Goal: Task Accomplishment & Management: Use online tool/utility

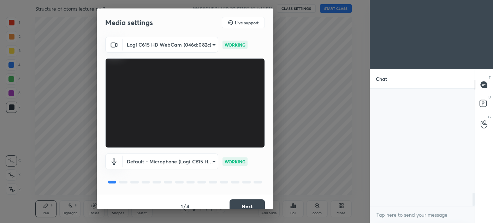
scroll to position [133, 102]
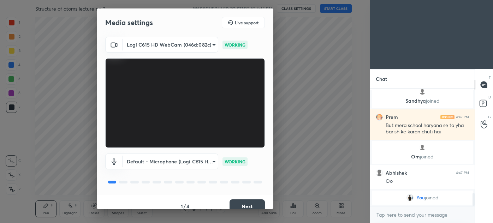
click at [243, 204] on button "Next" at bounding box center [247, 207] width 35 height 14
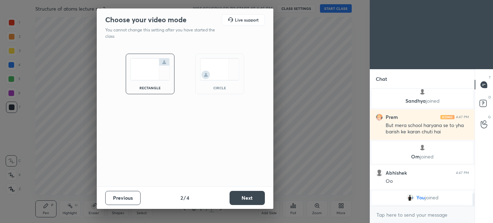
click at [218, 75] on img at bounding box center [220, 69] width 40 height 22
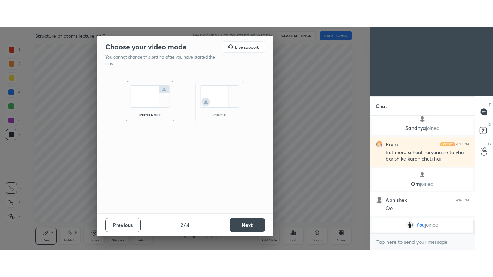
scroll to position [863, 0]
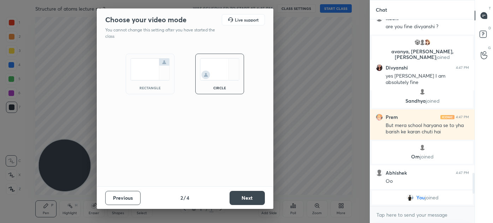
click at [244, 199] on button "Next" at bounding box center [247, 198] width 35 height 14
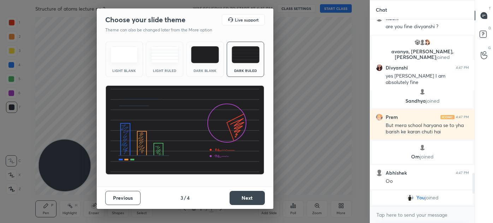
click at [249, 198] on button "Next" at bounding box center [247, 198] width 35 height 14
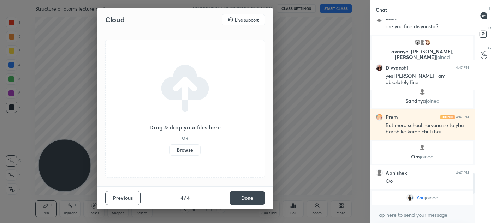
drag, startPoint x: 252, startPoint y: 198, endPoint x: 257, endPoint y: 195, distance: 6.5
click at [251, 198] on button "Done" at bounding box center [247, 198] width 35 height 14
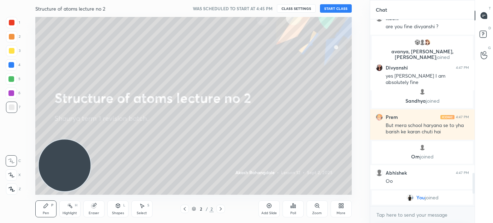
click at [342, 213] on div "More" at bounding box center [341, 214] width 9 height 4
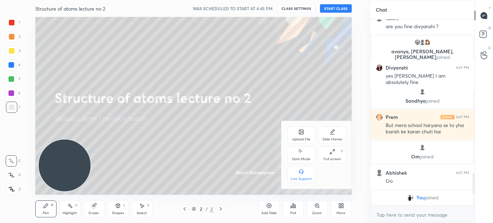
drag, startPoint x: 301, startPoint y: 155, endPoint x: 305, endPoint y: 156, distance: 4.4
click at [301, 154] on icon at bounding box center [302, 152] width 6 height 8
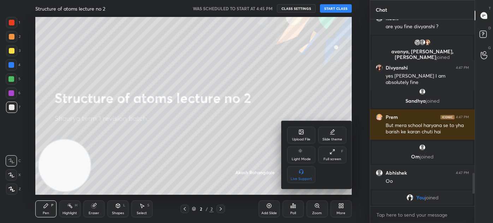
click at [330, 156] on div "Full screen F" at bounding box center [332, 155] width 28 height 17
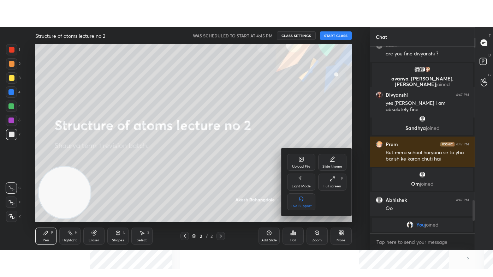
scroll to position [808, 0]
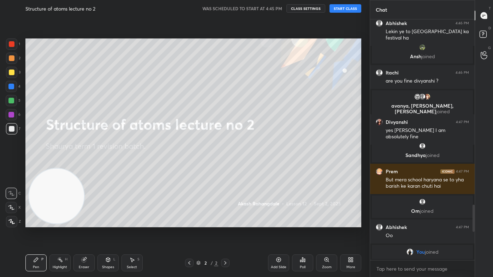
click at [347, 7] on button "START CLASS" at bounding box center [346, 8] width 32 height 8
click at [484, 33] on icon at bounding box center [484, 35] width 13 height 13
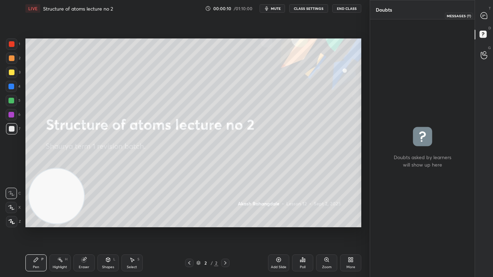
click at [483, 18] on icon at bounding box center [484, 15] width 6 height 6
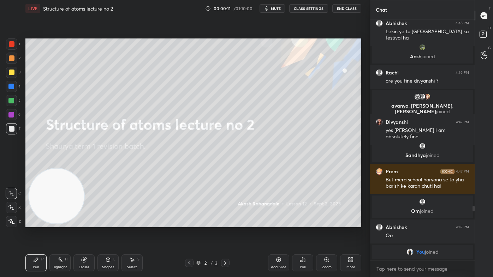
scroll to position [854, 0]
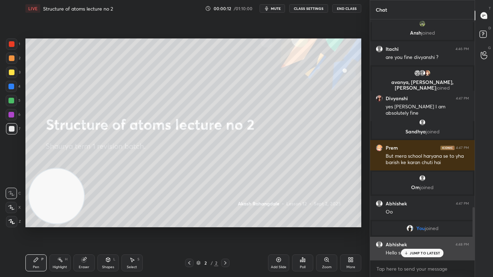
click at [422, 223] on p "JUMP TO LATEST" at bounding box center [425, 253] width 30 height 4
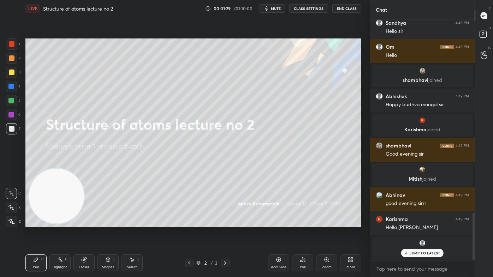
scroll to position [1009, 0]
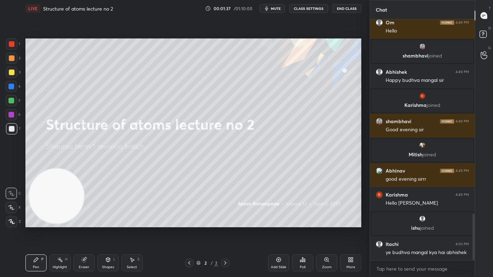
click at [348, 223] on div "More" at bounding box center [350, 263] width 21 height 17
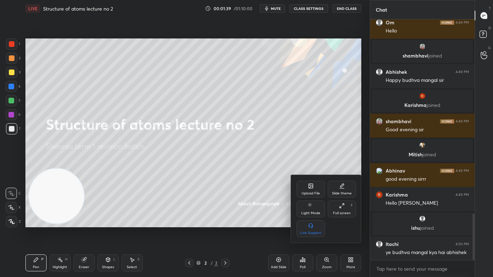
click at [313, 190] on div "Upload File" at bounding box center [311, 189] width 28 height 17
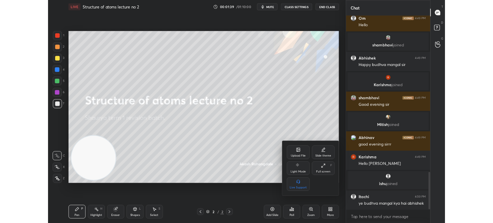
scroll to position [1033, 0]
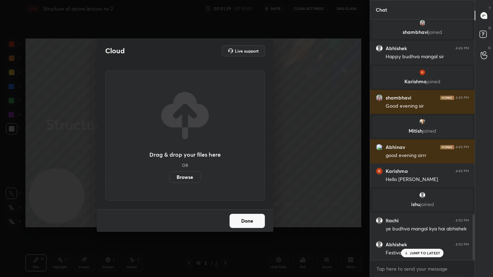
drag, startPoint x: 192, startPoint y: 175, endPoint x: 193, endPoint y: 136, distance: 39.2
click at [193, 175] on label "Browse" at bounding box center [184, 177] width 31 height 11
click at [169, 175] on input "Browse" at bounding box center [169, 177] width 0 height 11
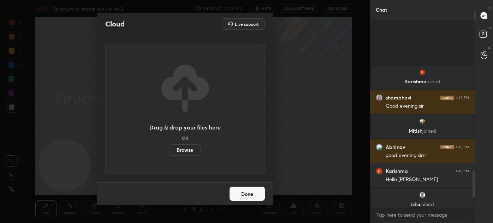
scroll to position [1113, 0]
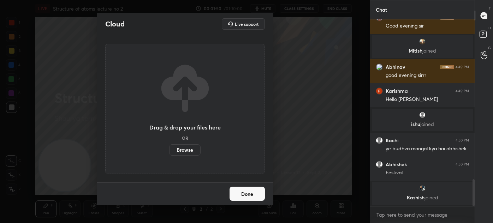
click at [293, 158] on div "Cloud Live support Drag & drop your files here OR Browse Done" at bounding box center [185, 111] width 370 height 223
click at [250, 196] on button "Done" at bounding box center [247, 194] width 35 height 14
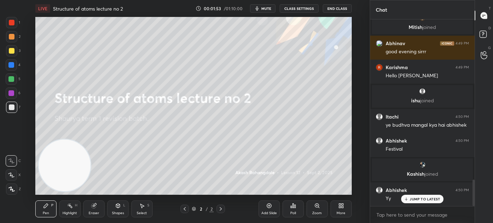
scroll to position [1161, 0]
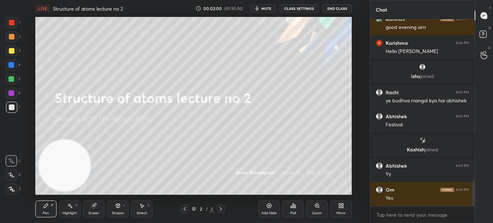
drag, startPoint x: 269, startPoint y: 210, endPoint x: 275, endPoint y: 206, distance: 7.2
click at [268, 210] on div "Add Slide" at bounding box center [269, 209] width 21 height 17
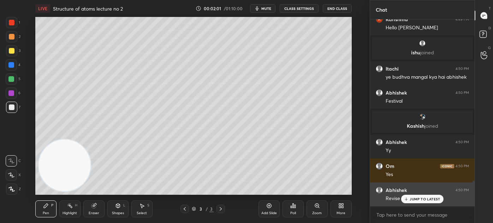
click at [406, 199] on icon at bounding box center [406, 199] width 5 height 4
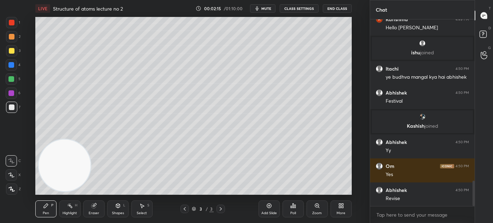
click at [16, 51] on div "3" at bounding box center [13, 50] width 14 height 11
drag, startPoint x: 10, startPoint y: 172, endPoint x: 18, endPoint y: 165, distance: 11.0
click at [10, 172] on div at bounding box center [11, 175] width 11 height 11
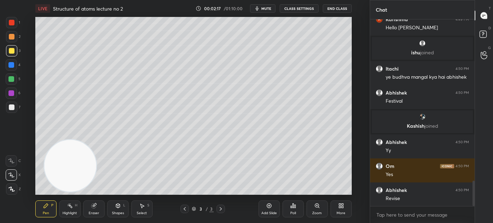
drag, startPoint x: 82, startPoint y: 161, endPoint x: 116, endPoint y: 156, distance: 35.0
click at [96, 154] on video at bounding box center [70, 166] width 52 height 52
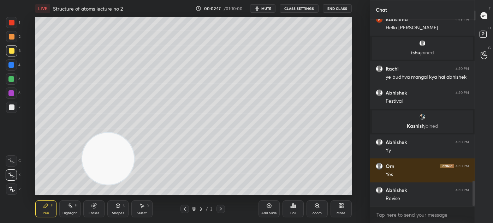
click at [115, 207] on div "Shapes L" at bounding box center [117, 209] width 21 height 17
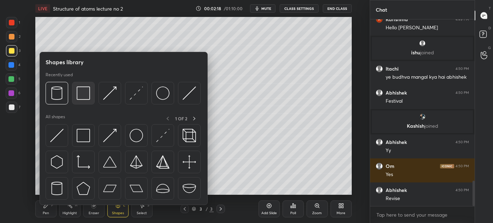
click at [79, 96] on img at bounding box center [83, 93] width 13 height 13
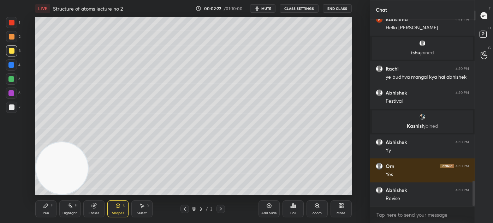
drag, startPoint x: 107, startPoint y: 160, endPoint x: 62, endPoint y: 174, distance: 46.6
click at [63, 173] on video at bounding box center [62, 168] width 52 height 52
drag, startPoint x: 50, startPoint y: 209, endPoint x: 59, endPoint y: 193, distance: 18.2
click at [50, 209] on div "Pen P" at bounding box center [45, 209] width 21 height 17
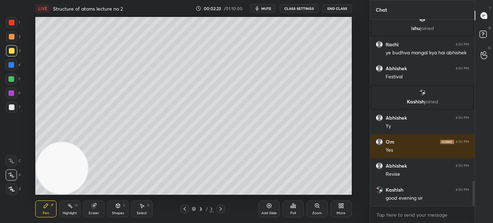
click at [10, 52] on div at bounding box center [12, 51] width 6 height 6
click at [12, 175] on icon at bounding box center [11, 175] width 6 height 5
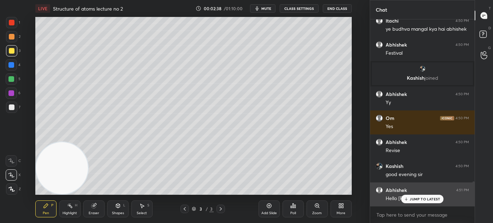
click at [420, 202] on div "JUMP TO LATEST" at bounding box center [422, 199] width 42 height 8
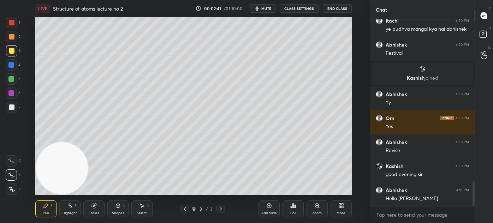
click at [96, 205] on icon at bounding box center [95, 206] width 4 height 4
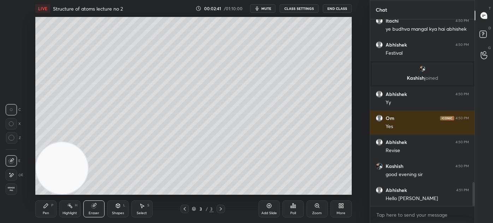
scroll to position [1257, 0]
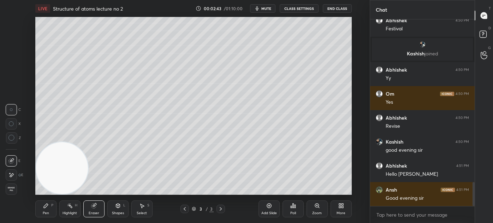
click at [10, 137] on icon at bounding box center [11, 138] width 6 height 6
click at [53, 213] on div "Pen P" at bounding box center [45, 209] width 21 height 17
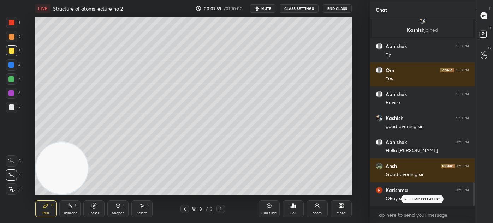
scroll to position [1305, 0]
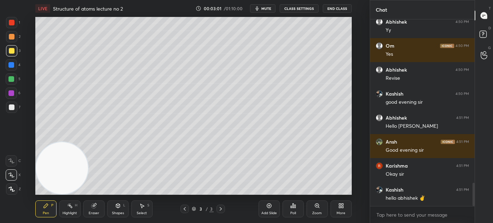
click at [93, 209] on div "Eraser" at bounding box center [93, 209] width 21 height 17
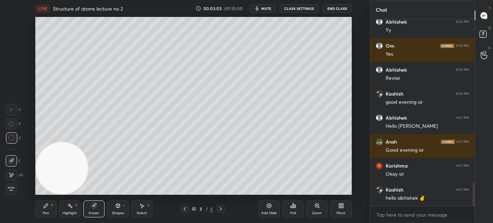
click at [49, 207] on div "Pen P" at bounding box center [45, 209] width 21 height 17
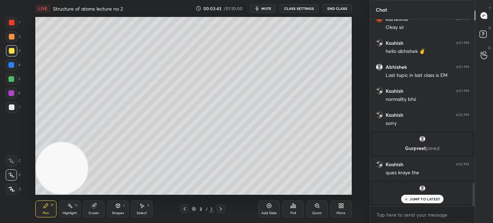
scroll to position [1295, 0]
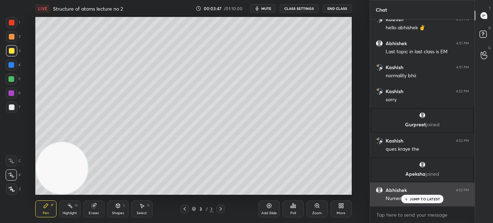
click at [413, 202] on div "JUMP TO LATEST" at bounding box center [422, 199] width 42 height 8
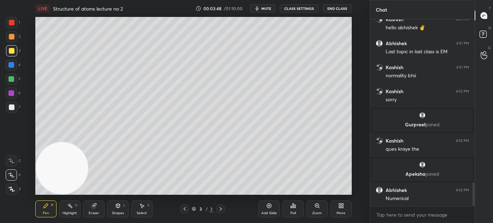
click at [11, 52] on div at bounding box center [12, 51] width 6 height 6
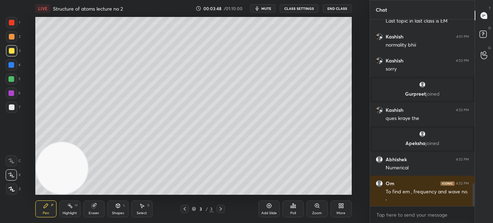
click at [10, 175] on icon at bounding box center [11, 175] width 6 height 5
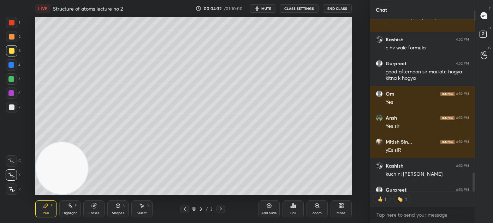
scroll to position [2, 2]
click at [9, 106] on div at bounding box center [12, 108] width 6 height 6
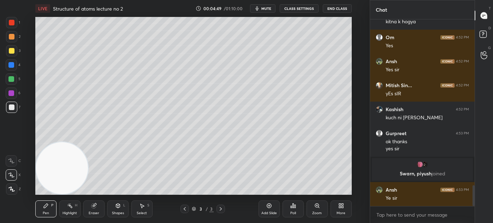
scroll to position [1514, 0]
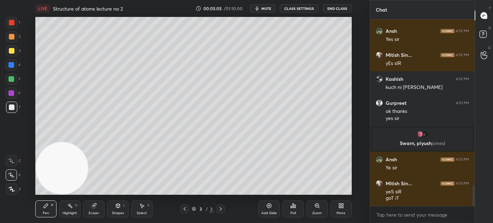
click at [95, 213] on div "Eraser" at bounding box center [94, 214] width 11 height 4
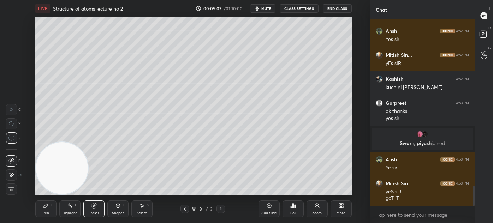
click at [52, 208] on div "Pen P" at bounding box center [45, 209] width 21 height 17
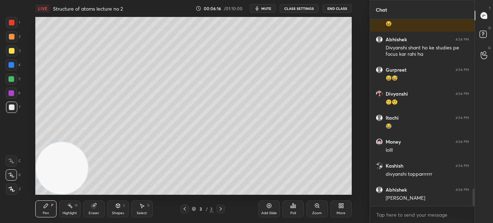
scroll to position [1833, 0]
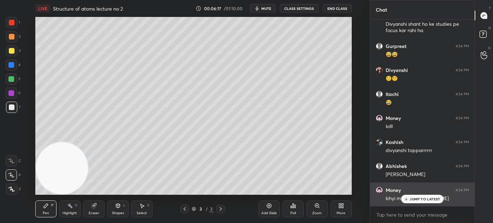
click at [410, 202] on div "JUMP TO LATEST" at bounding box center [422, 199] width 42 height 8
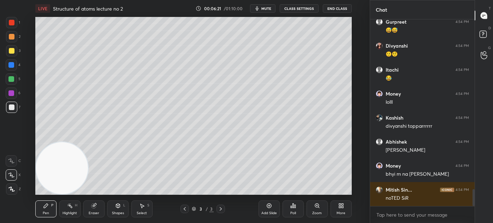
scroll to position [1881, 0]
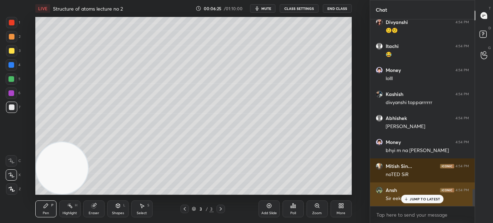
click at [417, 201] on div "JUMP TO LATEST" at bounding box center [422, 199] width 42 height 8
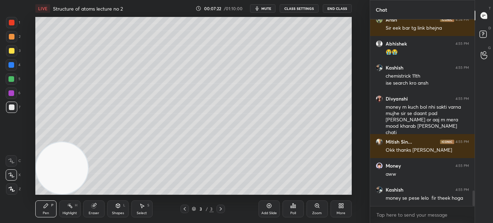
scroll to position [2075, 0]
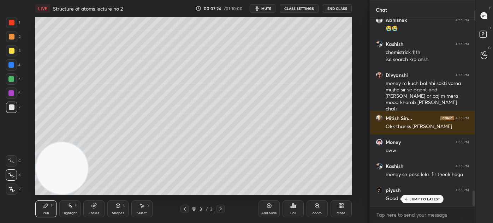
click at [412, 195] on div "Abhishek 4:54 PM [PERSON_NAME] shant ho ke studies pe focus kar rahi ha Gurpree…" at bounding box center [422, 112] width 105 height 187
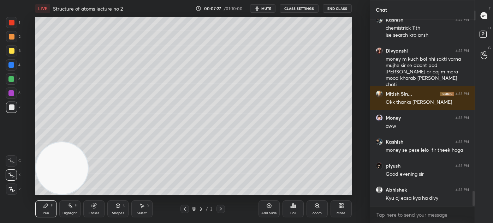
click at [300, 4] on div "LIVE Structure of atoms lecture no 2 00:07:27 / 01:10:00 mute CLASS SETTINGS En…" at bounding box center [193, 8] width 317 height 17
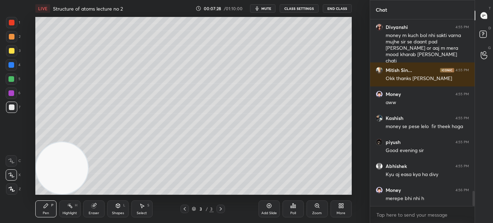
click at [300, 7] on button "CLASS SETTINGS" at bounding box center [299, 8] width 39 height 8
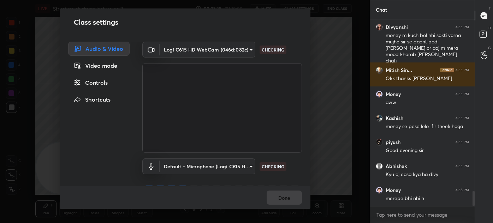
scroll to position [2148, 0]
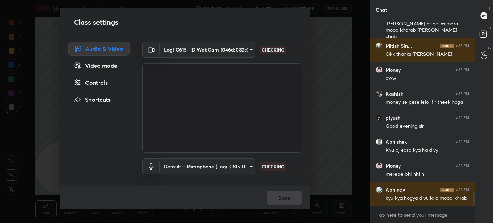
drag, startPoint x: 98, startPoint y: 83, endPoint x: 106, endPoint y: 78, distance: 9.5
click at [98, 83] on div "Controls" at bounding box center [98, 83] width 61 height 14
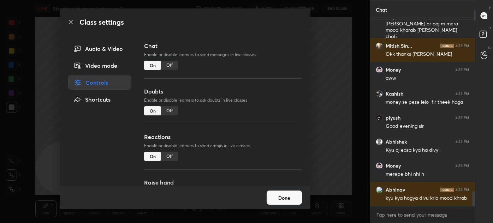
click at [167, 155] on div "Off" at bounding box center [169, 156] width 17 height 9
click at [166, 66] on div "Off" at bounding box center [169, 65] width 17 height 9
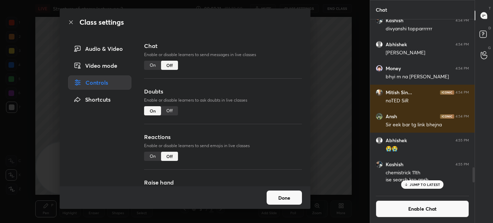
click at [337, 66] on div "Class settings Audio & Video Video mode Controls Shortcuts Chat Enable or disab…" at bounding box center [185, 111] width 370 height 223
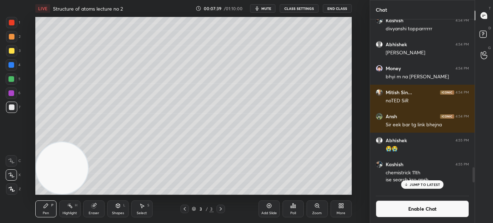
click at [270, 208] on icon at bounding box center [269, 206] width 6 height 6
click at [6, 53] on div at bounding box center [11, 50] width 11 height 11
click at [9, 176] on icon at bounding box center [11, 175] width 6 height 5
click at [91, 216] on div "Eraser" at bounding box center [93, 209] width 21 height 17
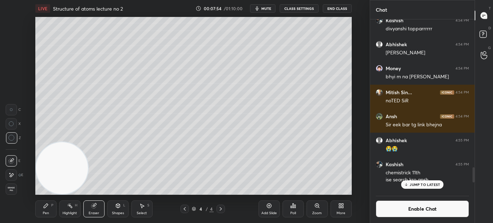
click at [45, 213] on div "Pen" at bounding box center [46, 214] width 6 height 4
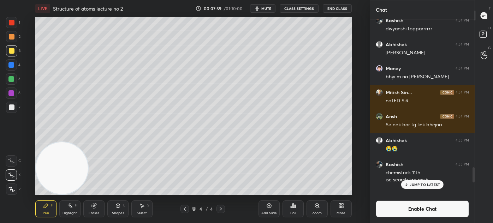
click at [90, 215] on div "Eraser" at bounding box center [93, 209] width 21 height 17
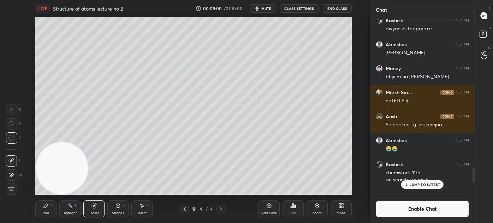
drag, startPoint x: 50, startPoint y: 212, endPoint x: 56, endPoint y: 208, distance: 7.4
click at [49, 212] on div "Pen P" at bounding box center [45, 209] width 21 height 17
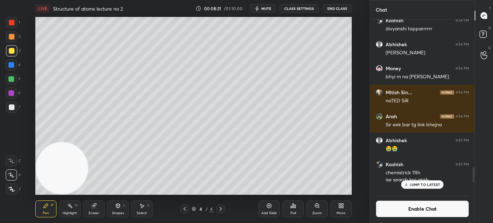
click at [419, 184] on p "JUMP TO LATEST" at bounding box center [425, 185] width 30 height 4
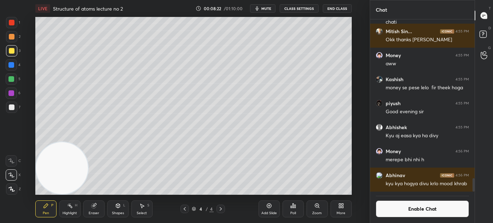
click at [416, 209] on button "Enable Chat" at bounding box center [422, 209] width 93 height 17
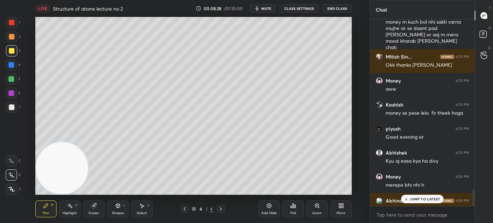
scroll to position [1974, 0]
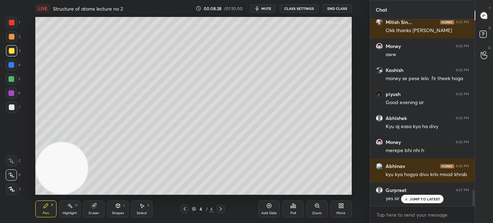
click at [146, 206] on div "Select S" at bounding box center [141, 209] width 21 height 17
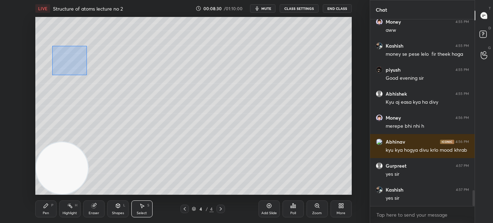
drag, startPoint x: 53, startPoint y: 45, endPoint x: 85, endPoint y: 73, distance: 42.8
click at [87, 75] on div "0 ° Undo Copy Duplicate Duplicate to new slide Delete" at bounding box center [193, 106] width 317 height 178
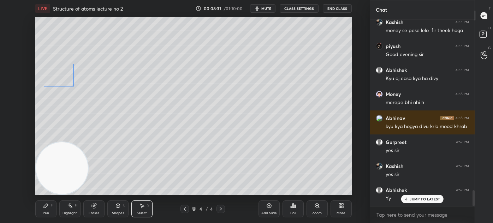
drag, startPoint x: 71, startPoint y: 61, endPoint x: 61, endPoint y: 78, distance: 20.4
click at [61, 78] on div "0 ° Undo Copy Duplicate Duplicate to new slide Delete" at bounding box center [193, 106] width 317 height 178
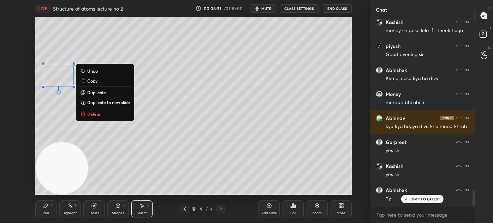
drag, startPoint x: 61, startPoint y: 116, endPoint x: 65, endPoint y: 114, distance: 4.6
click at [61, 116] on div "0 ° Undo Copy Duplicate Duplicate to new slide Delete" at bounding box center [193, 106] width 317 height 178
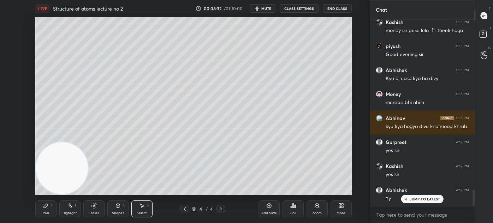
scroll to position [2047, 0]
click at [44, 210] on div "Pen P" at bounding box center [45, 209] width 21 height 17
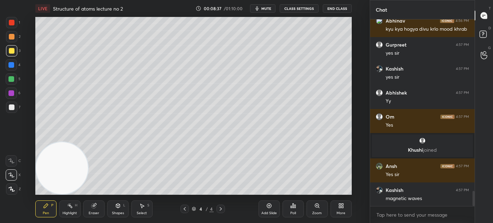
scroll to position [2131, 0]
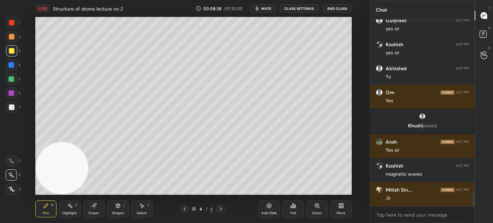
click at [93, 209] on div "Eraser" at bounding box center [93, 209] width 21 height 17
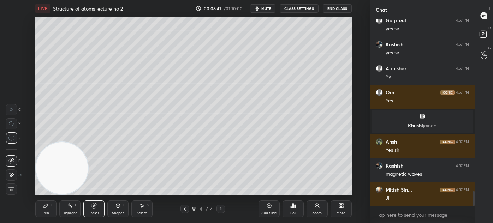
click at [46, 211] on div "Pen P" at bounding box center [45, 209] width 21 height 17
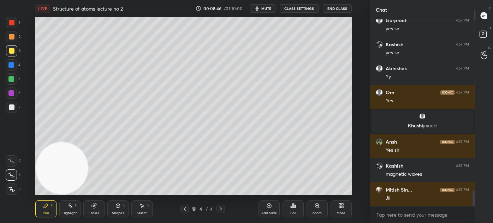
click at [99, 215] on div "Eraser" at bounding box center [93, 209] width 21 height 17
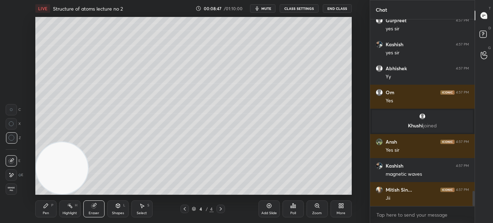
scroll to position [2155, 0]
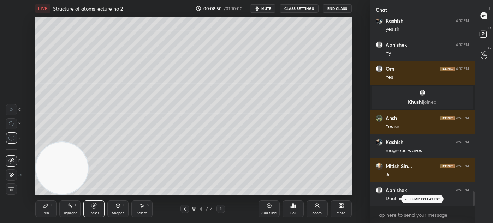
click at [41, 209] on div "Pen P" at bounding box center [45, 209] width 21 height 17
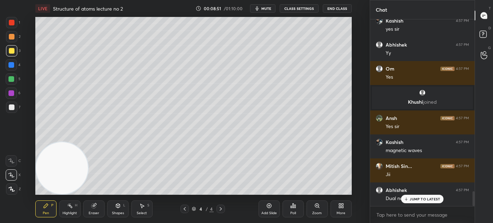
click at [409, 199] on div "JUMP TO LATEST" at bounding box center [422, 199] width 42 height 8
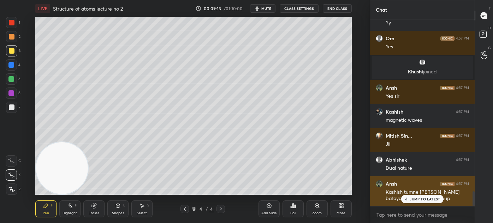
drag, startPoint x: 408, startPoint y: 202, endPoint x: 405, endPoint y: 199, distance: 4.5
click at [409, 201] on div "JUMP TO LATEST" at bounding box center [422, 199] width 42 height 8
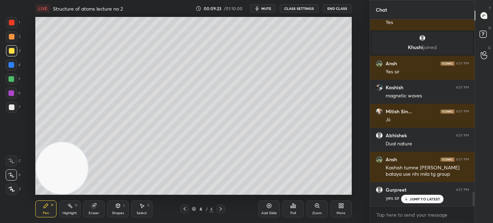
scroll to position [2240, 0]
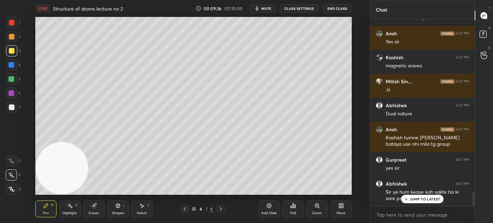
click at [416, 200] on p "JUMP TO LATEST" at bounding box center [425, 199] width 30 height 4
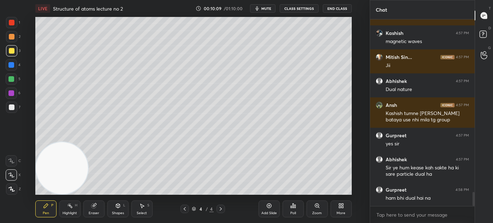
drag, startPoint x: 13, startPoint y: 104, endPoint x: 35, endPoint y: 97, distance: 22.8
click at [13, 105] on div at bounding box center [12, 108] width 6 height 6
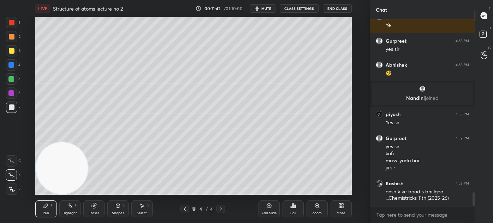
scroll to position [2364, 0]
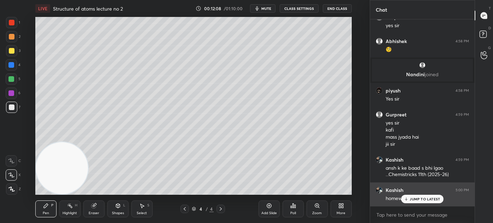
drag, startPoint x: 414, startPoint y: 201, endPoint x: 411, endPoint y: 200, distance: 3.7
click at [414, 201] on p "JUMP TO LATEST" at bounding box center [425, 199] width 30 height 4
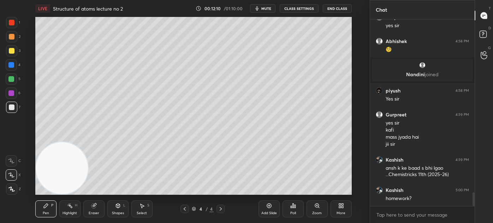
click at [265, 10] on span "mute" at bounding box center [267, 8] width 10 height 5
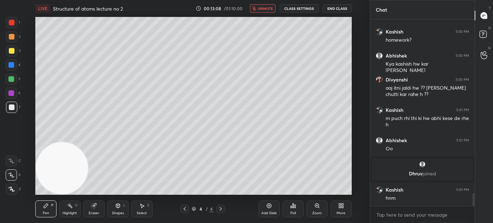
scroll to position [2494, 0]
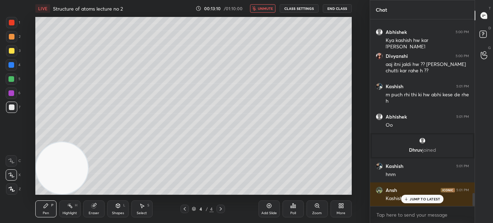
click at [265, 5] on div "LIVE Structure of atoms lecture no 2 00:13:10 / 01:10:00 unmute CLASS SETTINGS …" at bounding box center [193, 8] width 317 height 17
click at [266, 8] on span "unmute" at bounding box center [265, 8] width 15 height 5
click at [339, 212] on div "More" at bounding box center [341, 214] width 9 height 4
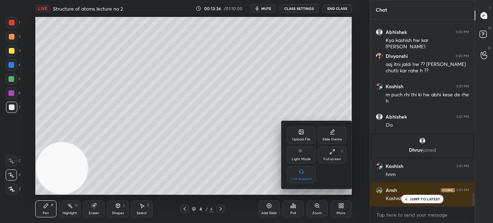
click at [303, 135] on div "Upload File" at bounding box center [301, 135] width 28 height 17
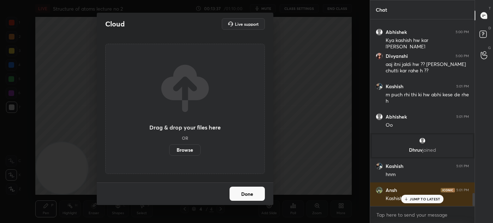
click at [184, 151] on label "Browse" at bounding box center [184, 150] width 31 height 11
click at [169, 151] on input "Browse" at bounding box center [169, 150] width 0 height 11
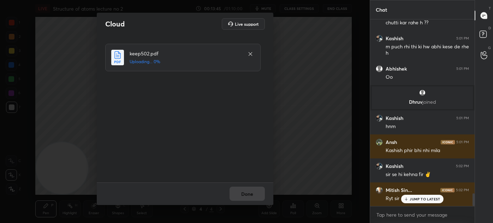
scroll to position [2566, 0]
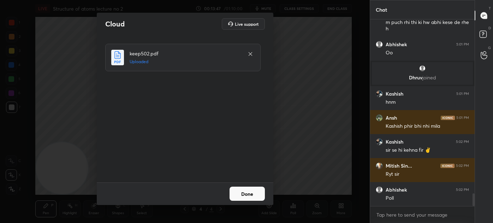
click at [246, 194] on button "Done" at bounding box center [247, 194] width 35 height 14
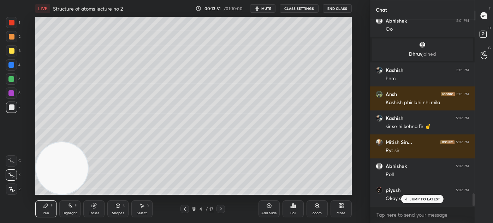
scroll to position [2614, 0]
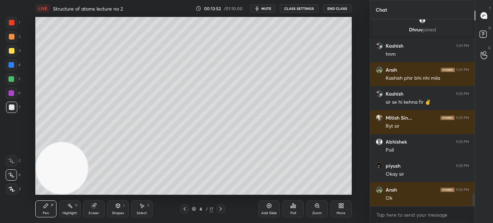
click at [271, 209] on div "Add Slide" at bounding box center [269, 209] width 21 height 17
click at [11, 54] on div at bounding box center [11, 50] width 11 height 11
click at [8, 177] on icon at bounding box center [11, 175] width 6 height 5
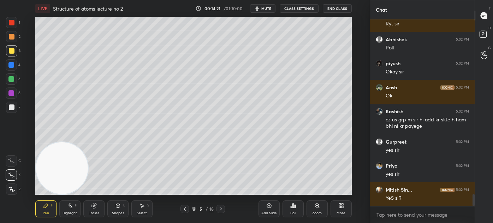
scroll to position [2740, 0]
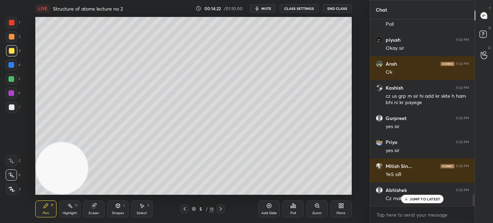
click at [11, 106] on div at bounding box center [12, 108] width 6 height 6
click at [8, 172] on div at bounding box center [11, 175] width 11 height 11
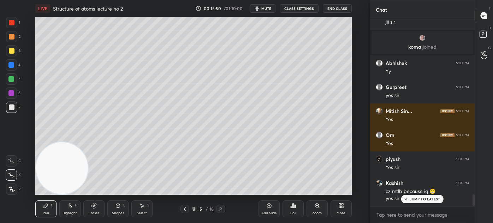
scroll to position [2842, 0]
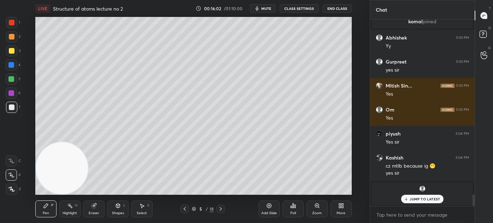
click at [417, 200] on div "JUMP TO LATEST" at bounding box center [422, 199] width 42 height 8
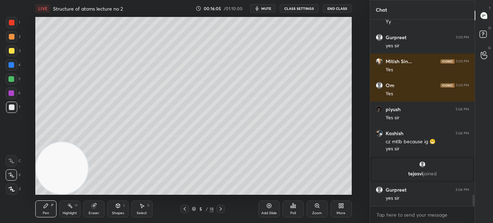
drag, startPoint x: 14, startPoint y: 80, endPoint x: 15, endPoint y: 84, distance: 4.3
click at [14, 79] on div at bounding box center [11, 79] width 11 height 11
click at [109, 213] on div "Shapes L" at bounding box center [117, 209] width 21 height 17
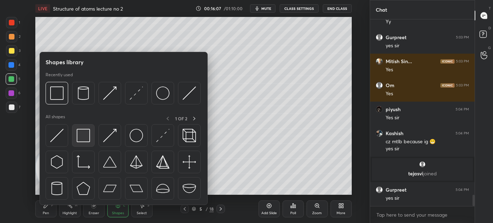
click at [81, 137] on img at bounding box center [83, 135] width 13 height 13
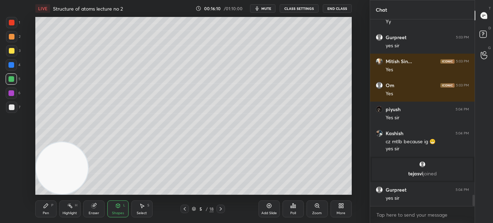
scroll to position [2890, 0]
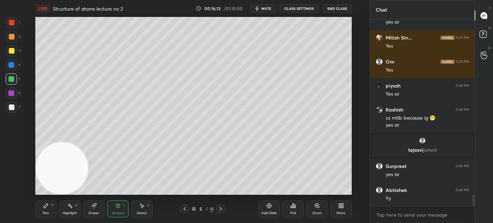
click at [146, 215] on div "Select S" at bounding box center [141, 209] width 21 height 17
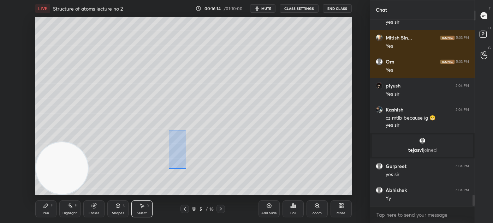
drag, startPoint x: 169, startPoint y: 131, endPoint x: 184, endPoint y: 162, distance: 34.3
click at [186, 170] on div "0 ° Undo Copy Duplicate Duplicate to new slide Delete" at bounding box center [193, 106] width 317 height 178
drag, startPoint x: 183, startPoint y: 148, endPoint x: 170, endPoint y: 143, distance: 14.1
click at [170, 143] on div "0 ° Undo Copy Duplicate Duplicate to new slide Delete" at bounding box center [193, 106] width 317 height 178
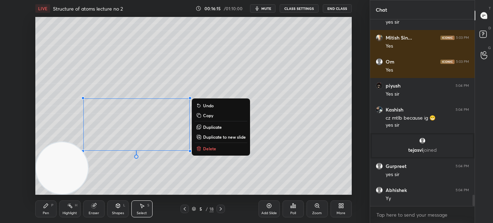
click at [170, 176] on div "0 ° Undo Copy Duplicate Duplicate to new slide Delete" at bounding box center [193, 106] width 317 height 178
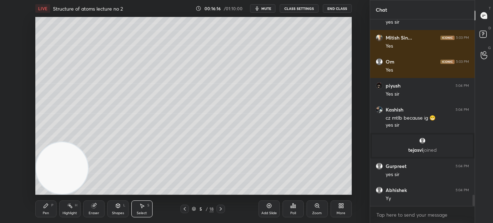
click at [46, 216] on div "Pen P" at bounding box center [45, 209] width 21 height 17
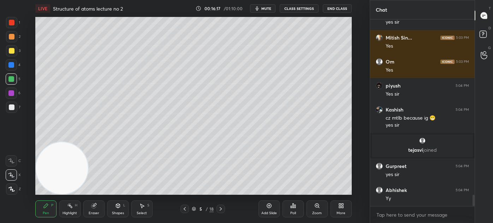
click at [13, 53] on div at bounding box center [12, 51] width 6 height 6
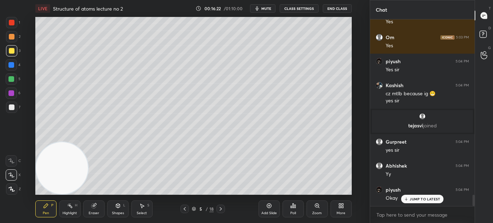
scroll to position [2938, 0]
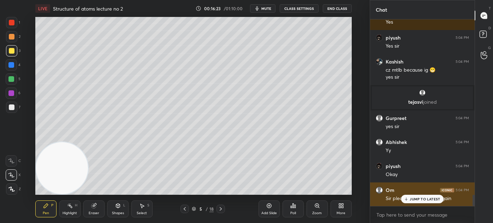
click at [409, 200] on div "JUMP TO LATEST" at bounding box center [422, 199] width 42 height 8
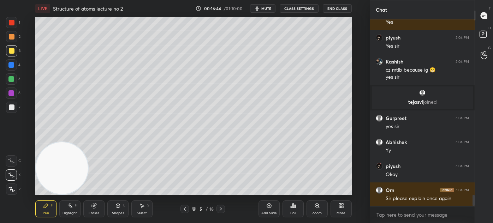
click at [13, 80] on div at bounding box center [11, 79] width 6 height 6
drag, startPoint x: 14, startPoint y: 190, endPoint x: 18, endPoint y: 181, distance: 10.6
click at [13, 190] on icon at bounding box center [11, 189] width 6 height 5
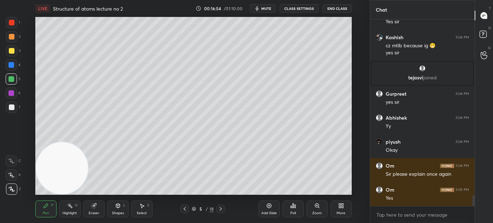
click at [7, 50] on div at bounding box center [11, 50] width 11 height 11
click at [9, 177] on icon at bounding box center [11, 175] width 6 height 5
click at [13, 84] on div at bounding box center [11, 79] width 11 height 11
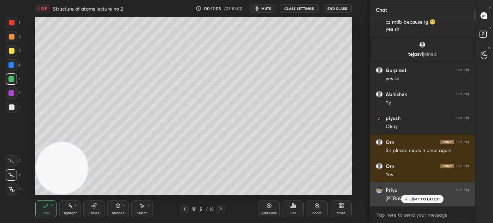
click at [413, 197] on p "JUMP TO LATEST" at bounding box center [425, 199] width 30 height 4
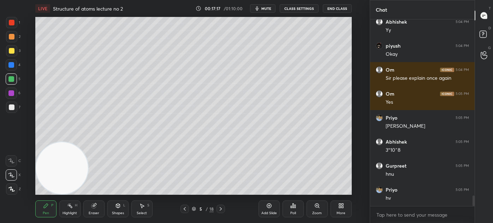
scroll to position [3082, 0]
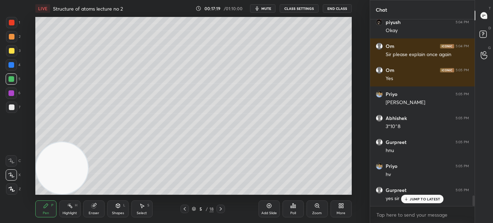
click at [11, 37] on div at bounding box center [12, 37] width 6 height 6
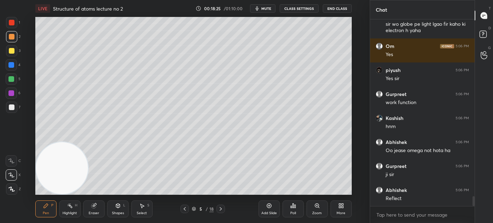
scroll to position [3367, 0]
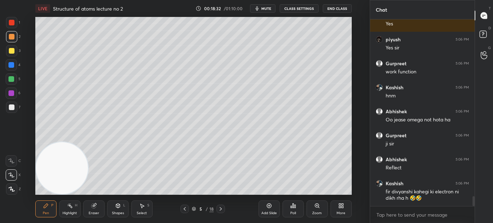
click at [96, 212] on div "Eraser" at bounding box center [94, 214] width 11 height 4
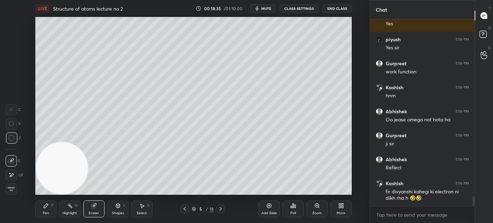
click at [40, 209] on div "Pen P" at bounding box center [45, 209] width 21 height 17
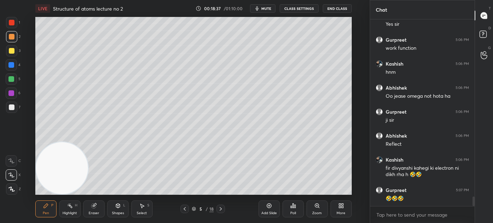
scroll to position [3415, 0]
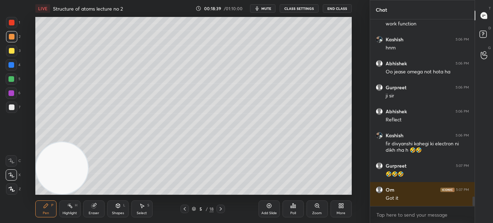
click at [14, 109] on div at bounding box center [11, 107] width 11 height 11
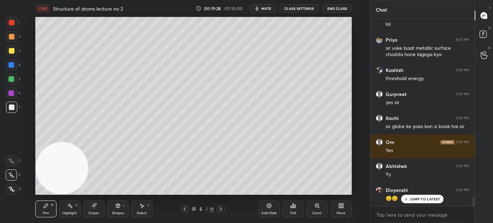
scroll to position [3644, 0]
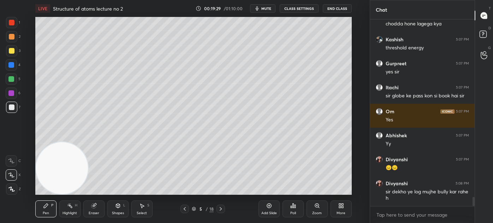
click at [10, 49] on div at bounding box center [12, 51] width 6 height 6
click at [8, 175] on div at bounding box center [11, 175] width 11 height 11
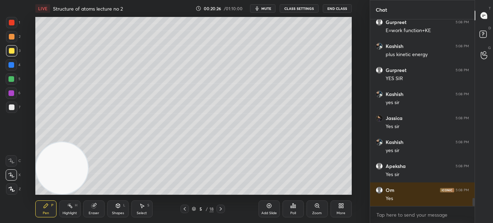
scroll to position [4048, 0]
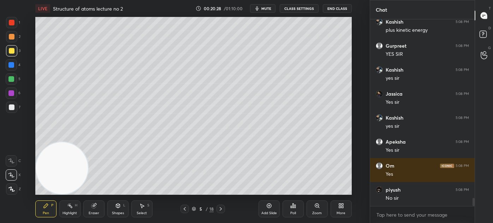
click at [95, 208] on div "Eraser" at bounding box center [93, 209] width 21 height 17
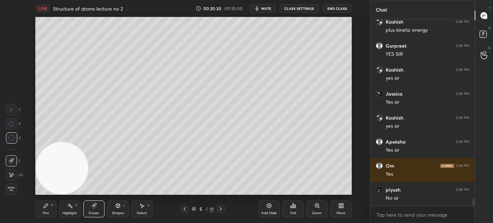
drag, startPoint x: 45, startPoint y: 208, endPoint x: 56, endPoint y: 201, distance: 12.5
click at [45, 208] on icon at bounding box center [46, 206] width 6 height 6
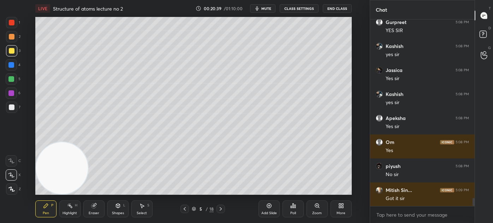
scroll to position [4096, 0]
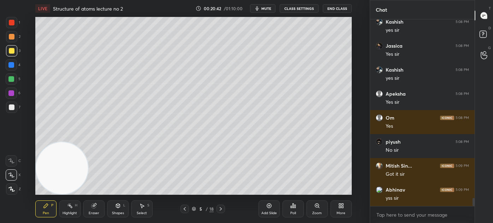
click at [93, 212] on div "Eraser" at bounding box center [94, 214] width 11 height 4
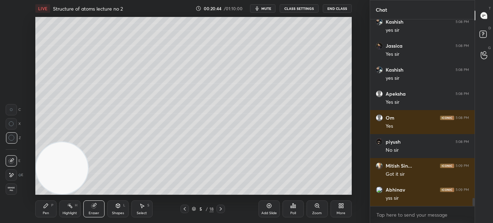
click at [46, 210] on div "Pen P" at bounding box center [45, 209] width 21 height 17
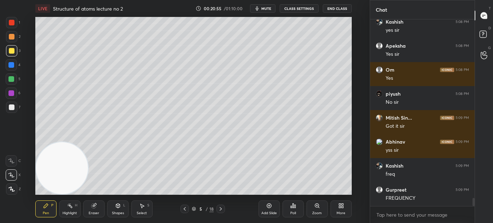
scroll to position [4150, 0]
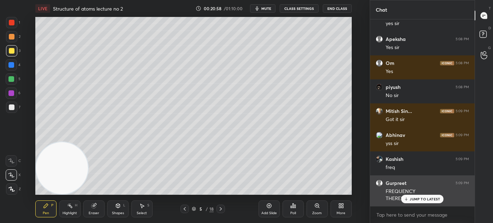
click at [407, 196] on div "JUMP TO LATEST" at bounding box center [422, 199] width 42 height 8
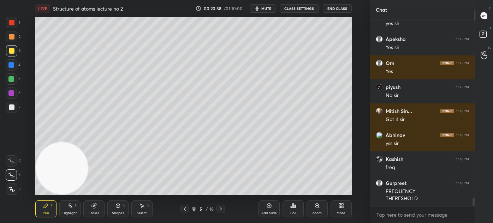
scroll to position [4175, 0]
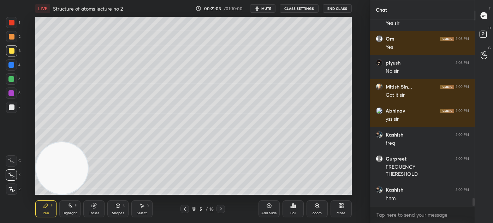
drag, startPoint x: 92, startPoint y: 210, endPoint x: 122, endPoint y: 202, distance: 31.1
click at [93, 211] on div "Eraser" at bounding box center [93, 209] width 21 height 17
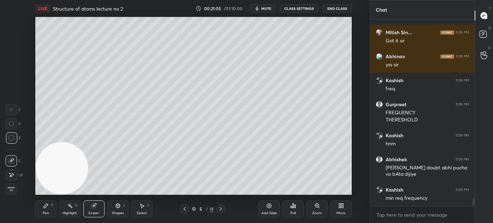
scroll to position [4253, 0]
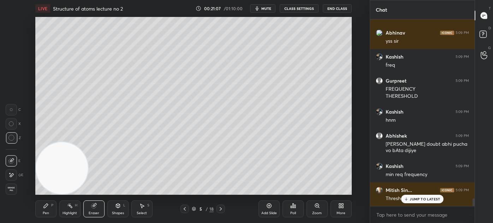
drag, startPoint x: 37, startPoint y: 215, endPoint x: 50, endPoint y: 208, distance: 14.7
click at [39, 213] on div "Pen P" at bounding box center [45, 209] width 21 height 17
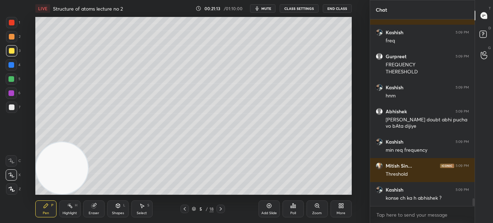
scroll to position [4314, 0]
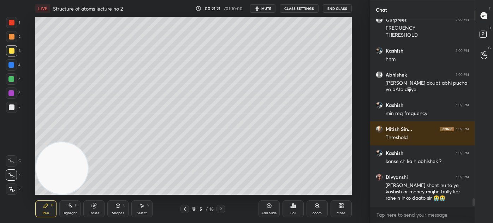
click at [13, 77] on div at bounding box center [11, 79] width 11 height 11
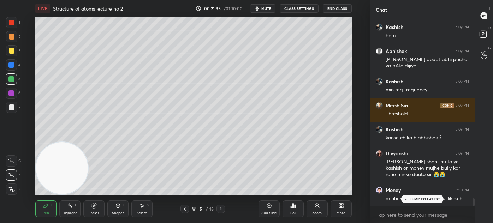
scroll to position [4368, 0]
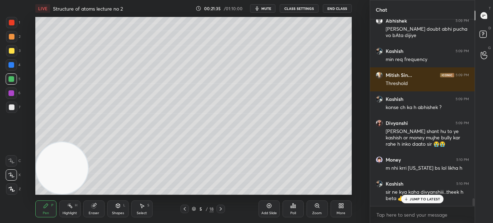
click at [12, 64] on div at bounding box center [11, 65] width 6 height 6
click at [10, 189] on icon at bounding box center [11, 189] width 6 height 5
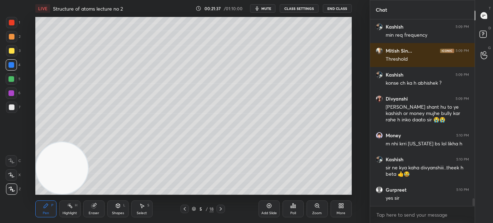
click at [10, 22] on div at bounding box center [12, 23] width 6 height 6
click at [11, 38] on div at bounding box center [12, 37] width 6 height 6
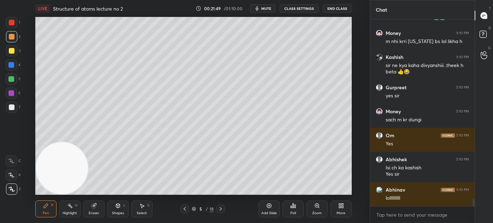
scroll to position [4519, 0]
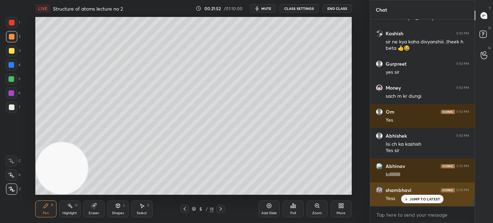
click at [408, 202] on div "JUMP TO LATEST" at bounding box center [422, 199] width 42 height 8
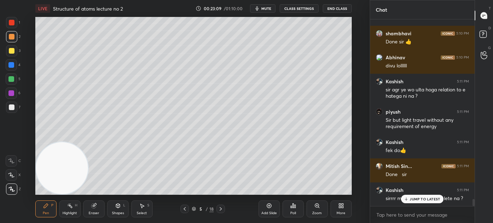
scroll to position [4803, 0]
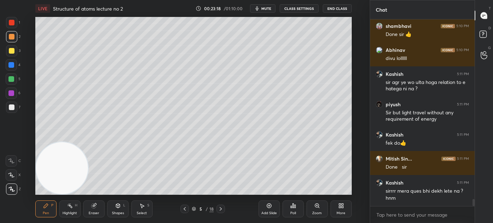
click at [263, 218] on div "Add Slide Poll Zoom More" at bounding box center [305, 209] width 93 height 40
drag, startPoint x: 270, startPoint y: 213, endPoint x: 272, endPoint y: 204, distance: 9.4
click at [270, 212] on div "Add Slide" at bounding box center [270, 214] width 16 height 4
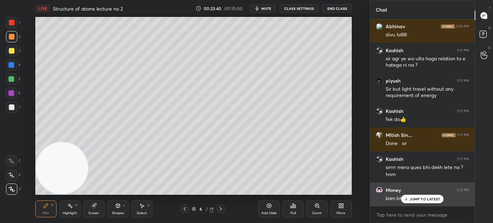
click at [413, 200] on p "JUMP TO LATEST" at bounding box center [425, 199] width 30 height 4
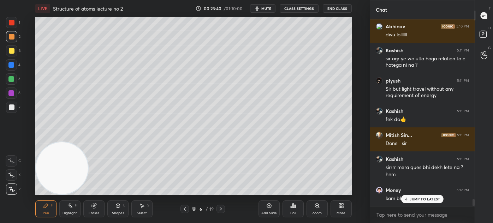
scroll to position [4857, 0]
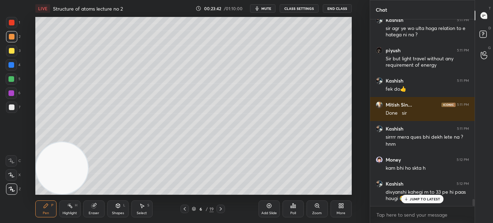
drag, startPoint x: 427, startPoint y: 201, endPoint x: 416, endPoint y: 202, distance: 11.7
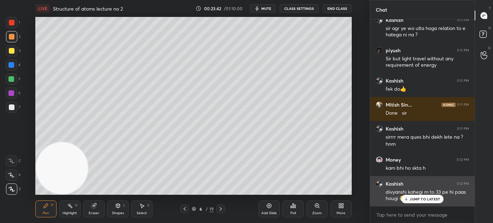
click at [427, 201] on div "JUMP TO LATEST" at bounding box center [422, 199] width 42 height 8
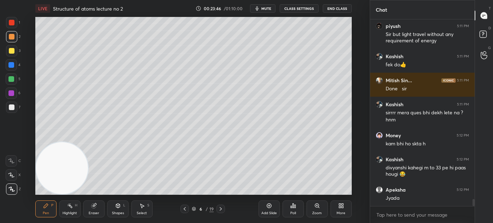
scroll to position [4905, 0]
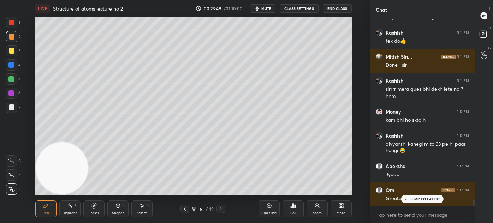
click at [143, 211] on div "Select S" at bounding box center [141, 209] width 21 height 17
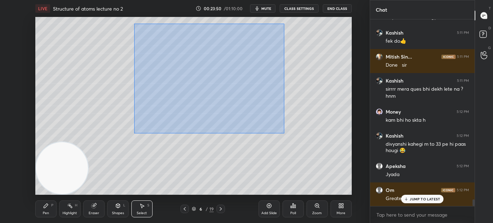
drag, startPoint x: 134, startPoint y: 30, endPoint x: 339, endPoint y: 134, distance: 229.8
click at [345, 141] on div "0 ° Undo Copy Duplicate Duplicate to new slide Delete" at bounding box center [193, 106] width 317 height 178
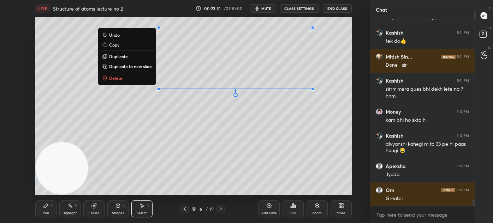
scroll to position [4930, 0]
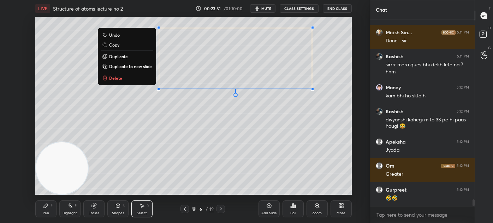
click at [119, 78] on p "Delete" at bounding box center [115, 78] width 13 height 6
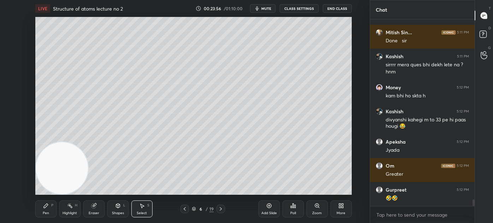
click at [44, 209] on div "Pen P" at bounding box center [45, 209] width 21 height 17
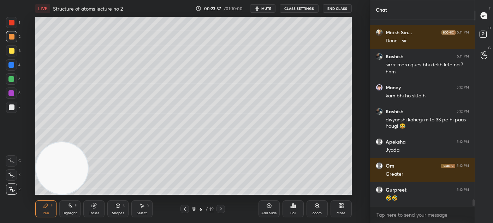
click at [13, 49] on div at bounding box center [12, 51] width 6 height 6
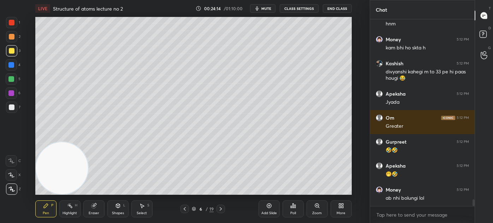
scroll to position [5001, 0]
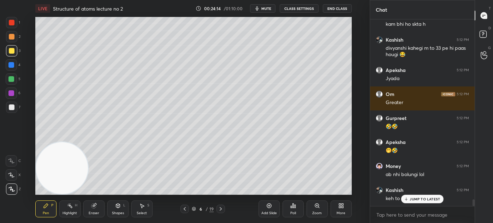
click at [12, 51] on div at bounding box center [12, 51] width 6 height 6
click at [16, 174] on div at bounding box center [11, 175] width 11 height 11
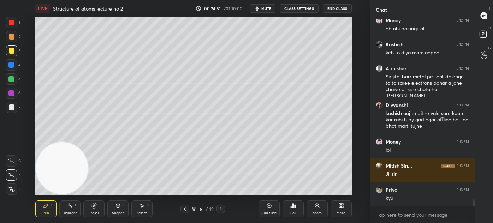
scroll to position [5177, 0]
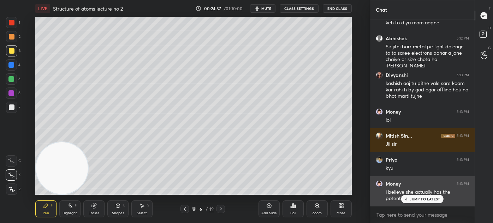
click at [416, 201] on p "JUMP TO LATEST" at bounding box center [425, 199] width 30 height 4
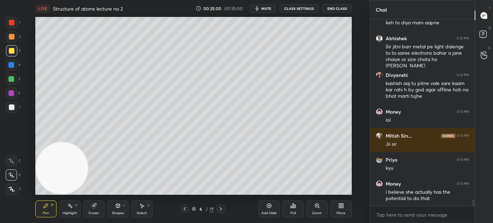
scroll to position [5202, 0]
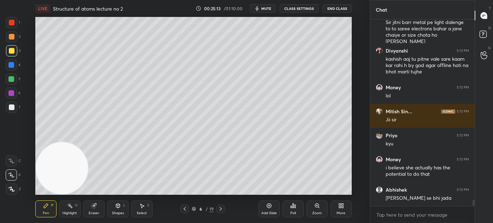
click at [74, 212] on div "Highlight" at bounding box center [70, 214] width 14 height 4
drag, startPoint x: 93, startPoint y: 210, endPoint x: 97, endPoint y: 200, distance: 10.4
click at [93, 210] on div "Eraser" at bounding box center [93, 209] width 21 height 17
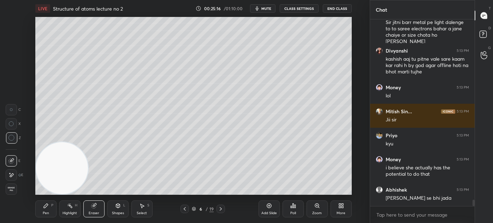
click at [39, 208] on div "Pen P" at bounding box center [45, 209] width 21 height 17
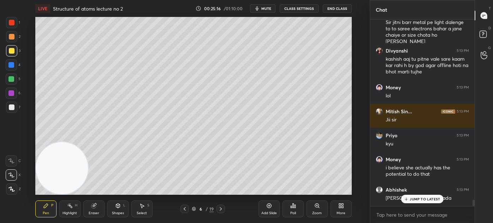
scroll to position [5226, 0]
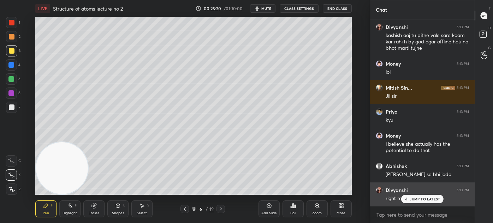
click at [419, 199] on p "JUMP TO LATEST" at bounding box center [425, 199] width 30 height 4
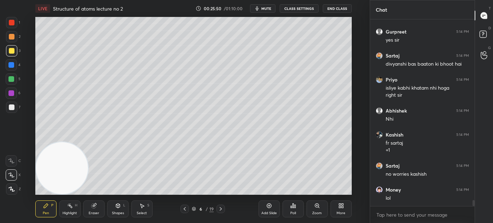
scroll to position [5558, 0]
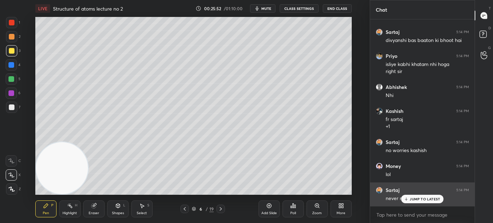
click at [419, 200] on p "JUMP TO LATEST" at bounding box center [425, 199] width 30 height 4
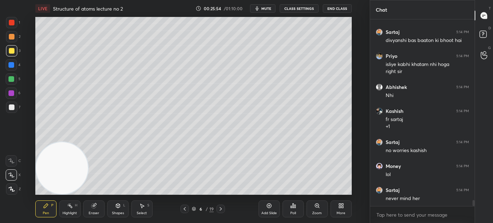
scroll to position [5583, 0]
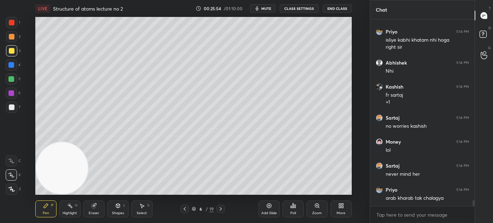
click at [137, 212] on div "Select" at bounding box center [142, 214] width 10 height 4
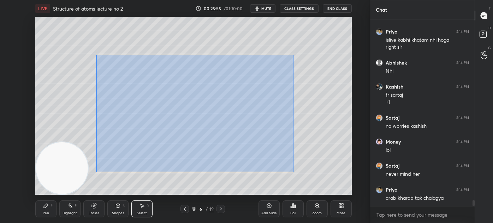
drag, startPoint x: 98, startPoint y: 81, endPoint x: 288, endPoint y: 160, distance: 206.6
click at [294, 172] on div "0 ° Undo Copy Duplicate Duplicate to new slide Delete" at bounding box center [193, 106] width 317 height 178
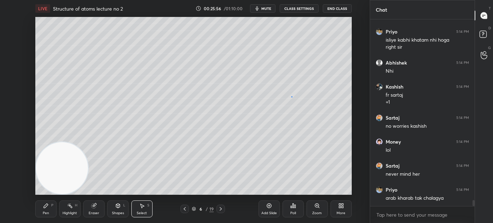
click at [291, 96] on div "0 ° Undo Copy Duplicate Duplicate to new slide Delete" at bounding box center [193, 106] width 317 height 178
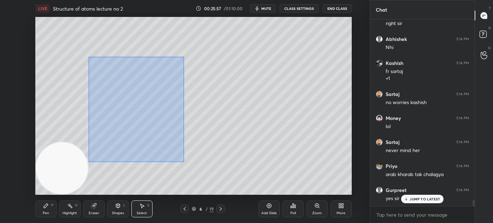
drag, startPoint x: 112, startPoint y: 118, endPoint x: 255, endPoint y: 175, distance: 154.4
click at [257, 178] on div "0 ° Undo Copy Duplicate Duplicate to new slide Delete" at bounding box center [193, 106] width 317 height 178
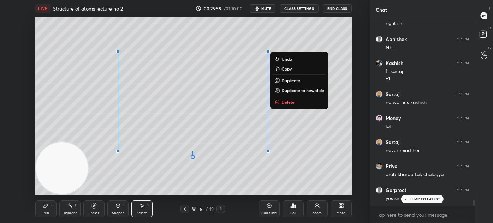
click at [278, 105] on button "Delete" at bounding box center [299, 102] width 53 height 8
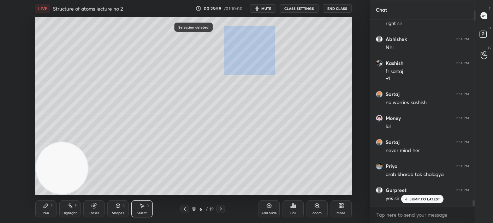
drag, startPoint x: 224, startPoint y: 35, endPoint x: 280, endPoint y: 77, distance: 69.1
click at [282, 78] on div "0 ° Undo Copy Duplicate Duplicate to new slide Delete" at bounding box center [193, 106] width 317 height 178
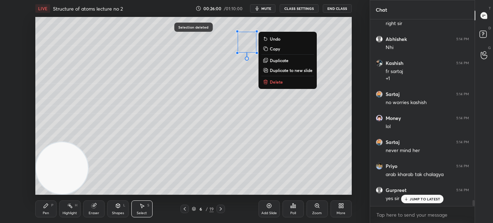
click at [278, 80] on p "Delete" at bounding box center [276, 82] width 13 height 6
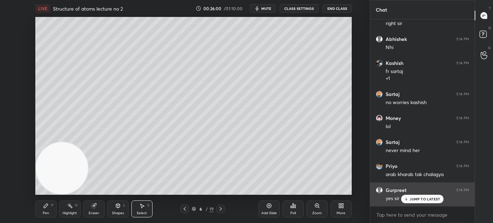
click at [412, 202] on div "JUMP TO LATEST" at bounding box center [422, 199] width 42 height 8
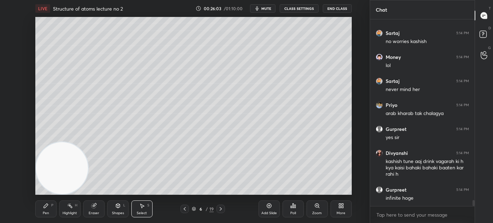
scroll to position [5691, 0]
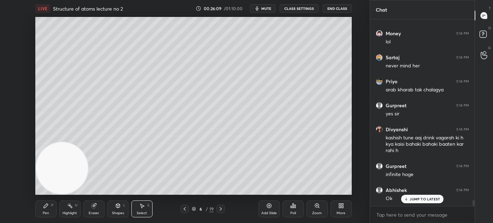
click at [271, 9] on span "mute" at bounding box center [267, 8] width 10 height 5
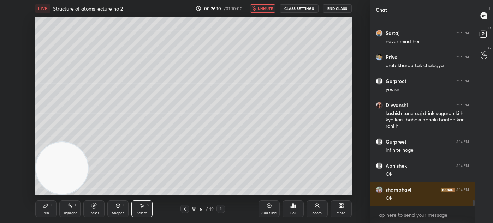
click at [258, 9] on button "unmute" at bounding box center [262, 8] width 25 height 8
click at [265, 7] on span "mute" at bounding box center [267, 8] width 10 height 5
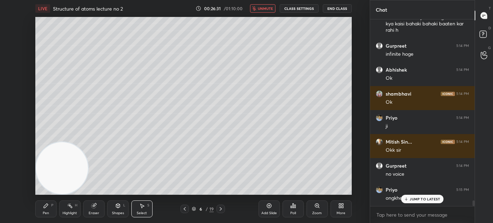
scroll to position [5836, 0]
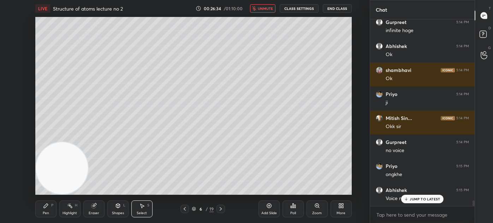
click at [256, 8] on icon "button" at bounding box center [255, 8] width 4 height 4
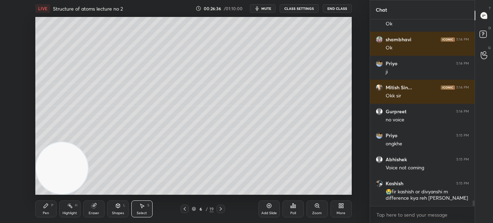
scroll to position [5890, 0]
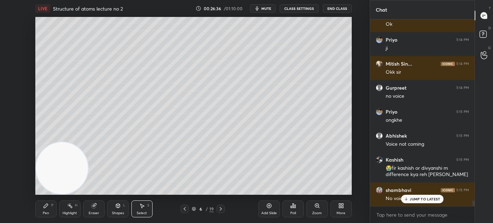
click at [303, 6] on button "CLASS SETTINGS" at bounding box center [299, 8] width 39 height 8
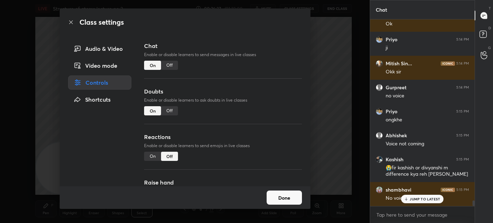
click at [169, 64] on div "Off" at bounding box center [169, 65] width 17 height 9
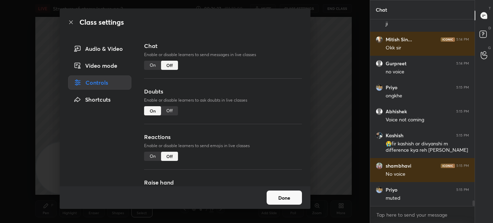
scroll to position [170, 102]
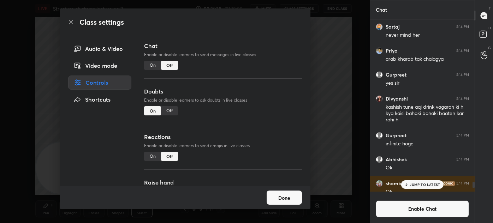
click at [320, 93] on div "Class settings Audio & Video Video mode Controls Shortcuts Chat Enable or disab…" at bounding box center [185, 111] width 370 height 223
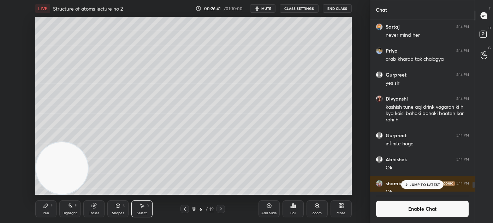
click at [45, 215] on div "Pen" at bounding box center [46, 214] width 6 height 4
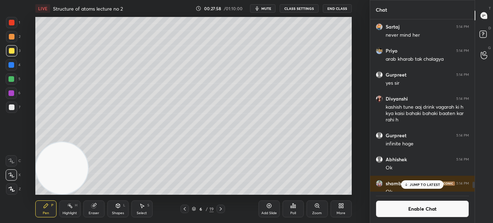
click at [417, 184] on p "JUMP TO LATEST" at bounding box center [425, 185] width 30 height 4
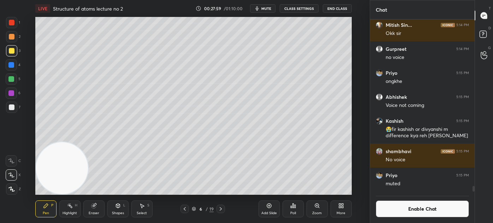
click at [416, 210] on button "Enable Chat" at bounding box center [422, 209] width 93 height 17
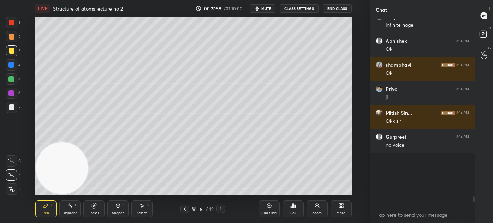
scroll to position [185, 102]
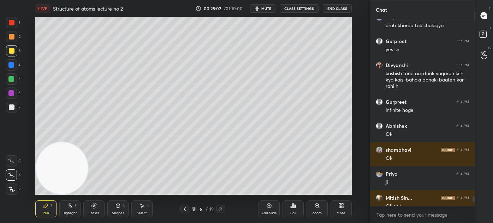
click at [137, 210] on div "Select S" at bounding box center [141, 209] width 21 height 17
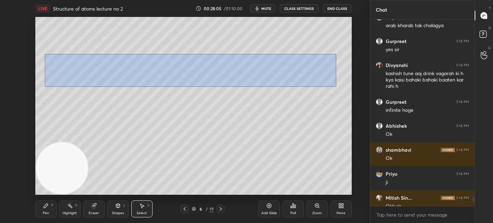
drag, startPoint x: 45, startPoint y: 53, endPoint x: 334, endPoint y: 82, distance: 289.8
click at [338, 86] on div "0 ° Undo Copy Duplicate Duplicate to new slide Delete" at bounding box center [193, 106] width 317 height 178
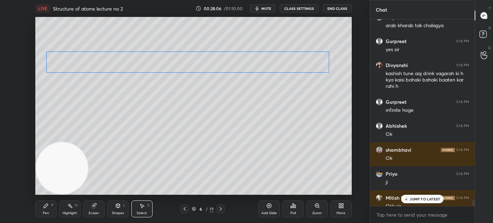
scroll to position [4970, 0]
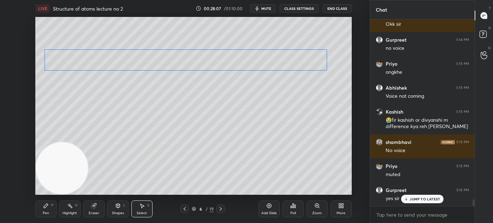
drag, startPoint x: 300, startPoint y: 63, endPoint x: 296, endPoint y: 59, distance: 5.8
click at [296, 59] on div "0 ° Undo Copy Duplicate Duplicate to new slide Delete" at bounding box center [193, 106] width 317 height 178
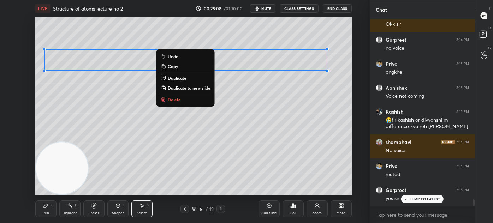
drag, startPoint x: 283, startPoint y: 103, endPoint x: 287, endPoint y: 96, distance: 8.2
click at [282, 102] on div "0 ° Undo Copy Duplicate Duplicate to new slide Delete" at bounding box center [193, 106] width 317 height 178
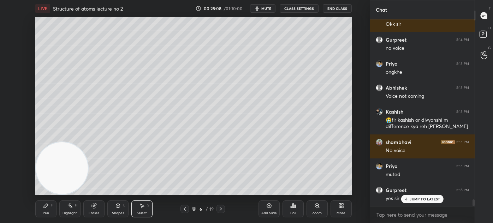
click at [47, 209] on div "Pen P" at bounding box center [45, 209] width 21 height 17
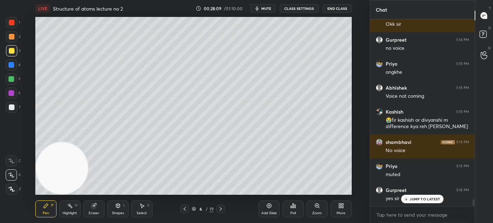
click at [12, 109] on div at bounding box center [12, 108] width 6 height 6
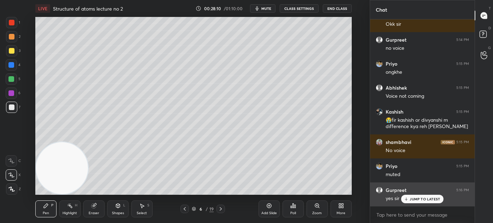
click at [424, 202] on div "JUMP TO LATEST" at bounding box center [422, 199] width 42 height 8
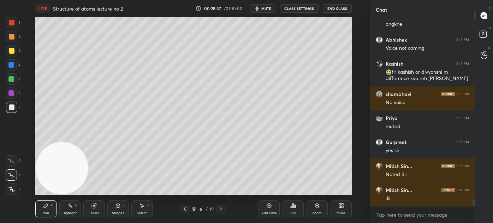
scroll to position [5043, 0]
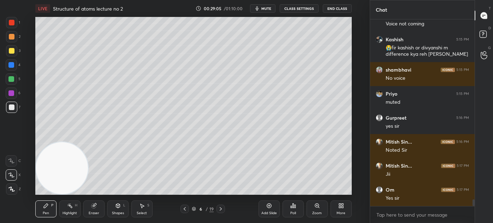
click at [263, 10] on span "mute" at bounding box center [267, 8] width 10 height 5
click at [273, 10] on span "unmute" at bounding box center [265, 8] width 15 height 5
click at [483, 53] on icon at bounding box center [484, 52] width 7 height 8
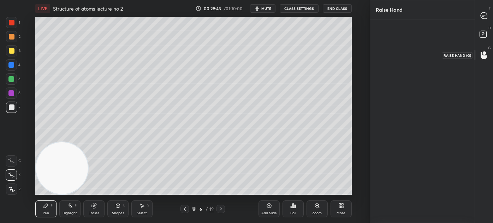
scroll to position [2, 2]
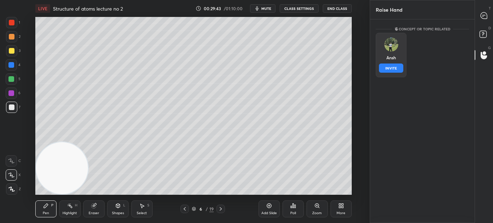
click at [390, 67] on button "INVITE" at bounding box center [391, 68] width 24 height 9
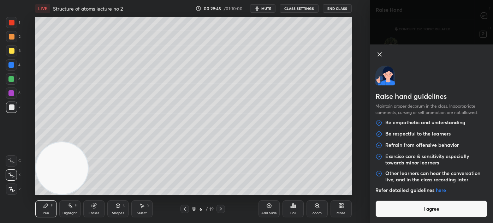
click at [412, 210] on button "I agree" at bounding box center [432, 209] width 112 height 17
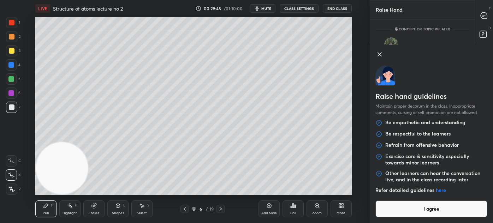
scroll to position [173, 102]
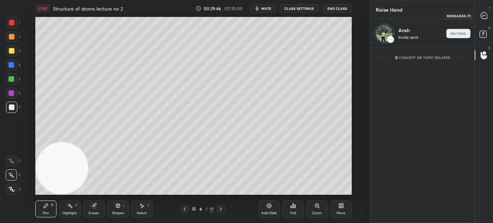
click at [485, 15] on icon at bounding box center [484, 15] width 3 height 0
type textarea "x"
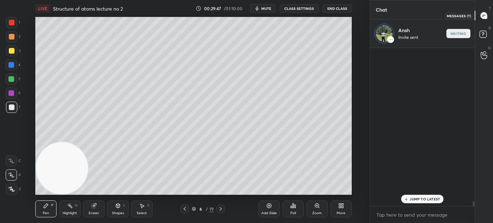
scroll to position [156, 102]
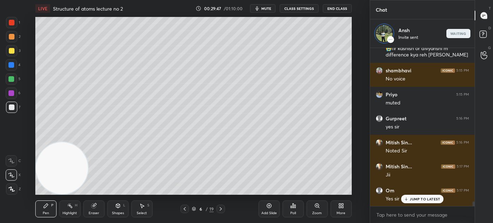
click at [415, 201] on p "JUMP TO LATEST" at bounding box center [425, 199] width 30 height 4
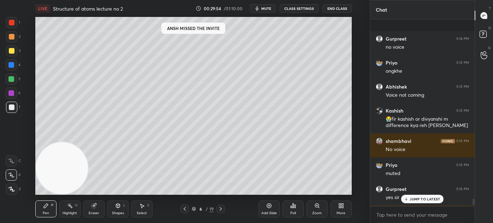
scroll to position [5203, 0]
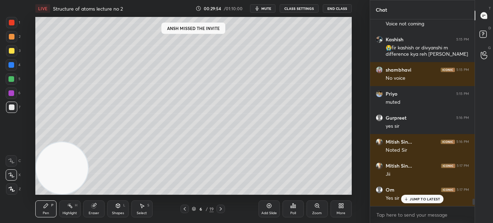
drag, startPoint x: 474, startPoint y: 201, endPoint x: 469, endPoint y: 222, distance: 21.0
click at [471, 216] on div "Gurpreet 5:14 PM no voice Priyo 5:15 PM ongkhe Abhishek 5:15 PM Voice not comin…" at bounding box center [422, 121] width 105 height 204
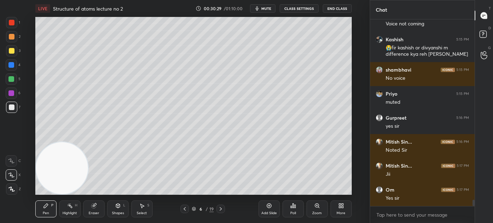
scroll to position [5233, 0]
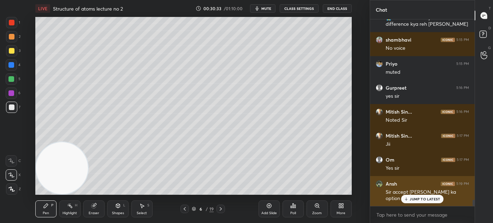
click at [419, 200] on p "JUMP TO LATEST" at bounding box center [425, 199] width 30 height 4
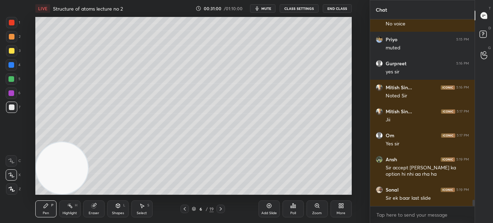
click at [263, 11] on button "mute" at bounding box center [262, 8] width 25 height 8
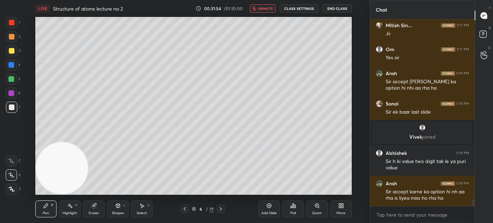
scroll to position [5123, 0]
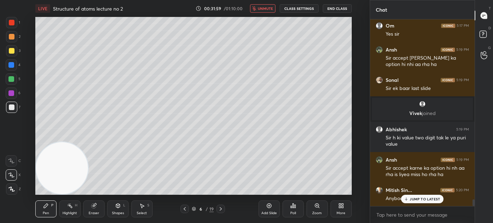
click at [268, 10] on span "unmute" at bounding box center [265, 8] width 15 height 5
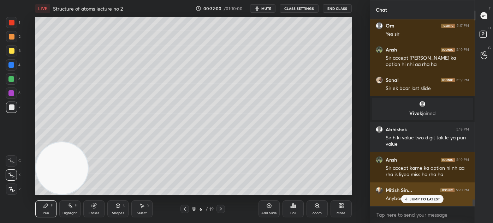
click at [424, 200] on p "JUMP TO LATEST" at bounding box center [425, 199] width 30 height 4
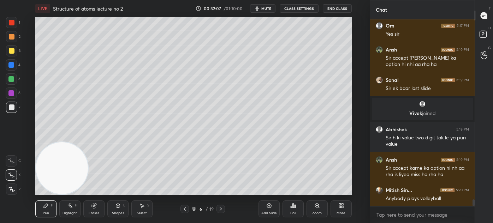
scroll to position [5130, 0]
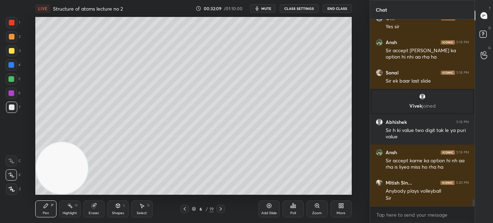
click at [96, 204] on div "Eraser" at bounding box center [93, 209] width 21 height 17
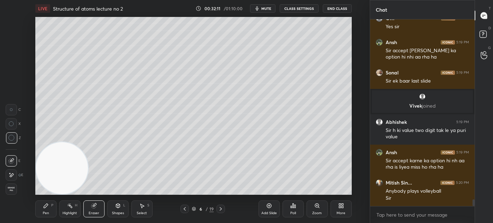
click at [47, 206] on div "Pen P" at bounding box center [45, 209] width 21 height 17
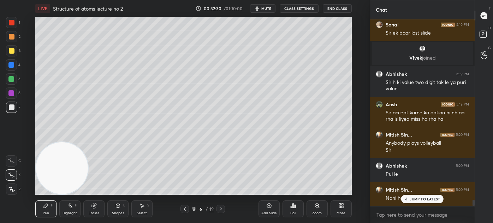
scroll to position [5202, 0]
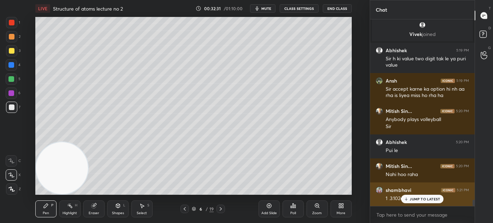
click at [419, 200] on p "JUMP TO LATEST" at bounding box center [425, 199] width 30 height 4
click at [382, 190] on img "grid" at bounding box center [379, 190] width 7 height 7
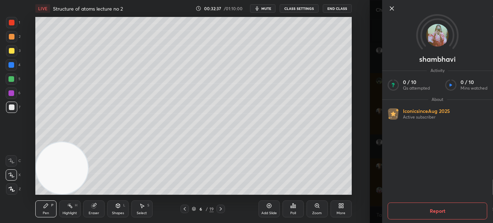
click at [370, 187] on body "1 2 3 4 5 6 7 C X Z C X Z E E Erase all H H LIVE Structure of atoms lecture no …" at bounding box center [246, 111] width 493 height 223
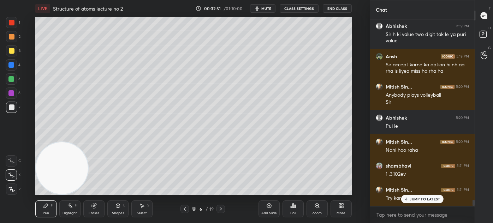
scroll to position [5250, 0]
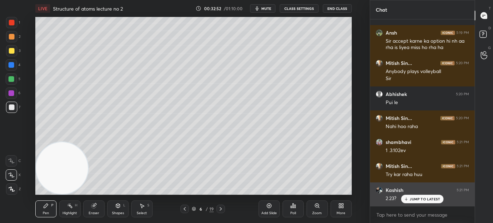
click at [406, 201] on icon at bounding box center [406, 199] width 5 height 4
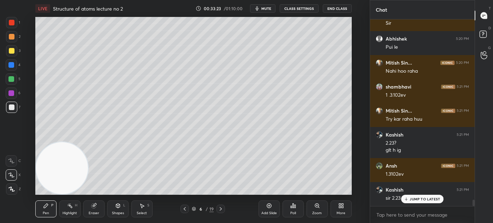
scroll to position [5329, 0]
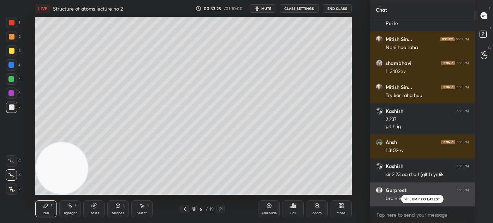
click at [415, 201] on div "JUMP TO LATEST" at bounding box center [422, 199] width 42 height 8
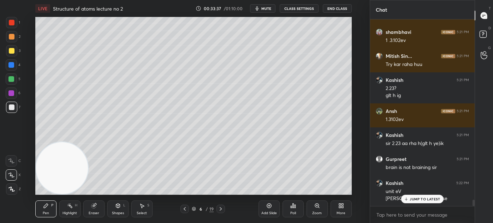
scroll to position [5368, 0]
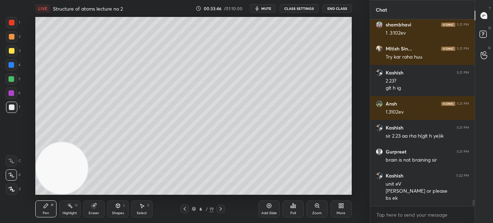
click at [9, 106] on div at bounding box center [12, 108] width 6 height 6
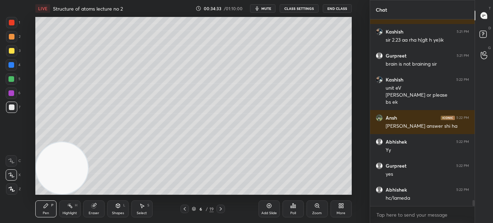
scroll to position [5488, 0]
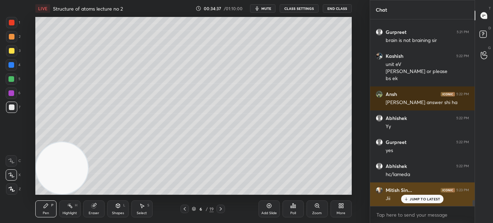
click at [424, 200] on p "JUMP TO LATEST" at bounding box center [425, 199] width 30 height 4
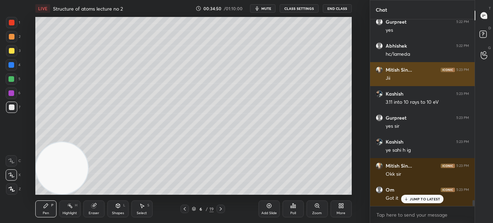
scroll to position [5632, 0]
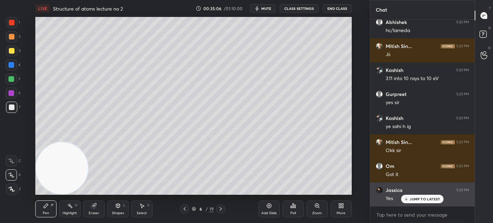
click at [416, 199] on p "JUMP TO LATEST" at bounding box center [425, 199] width 30 height 4
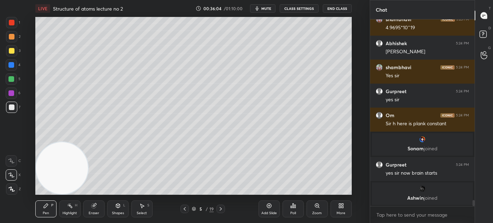
scroll to position [5620, 0]
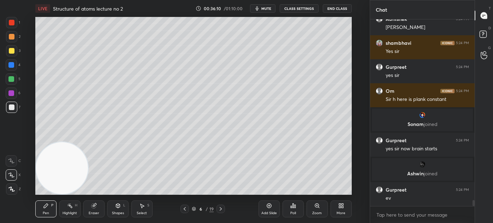
drag, startPoint x: 9, startPoint y: 81, endPoint x: 12, endPoint y: 93, distance: 12.0
click at [9, 81] on div at bounding box center [11, 79] width 6 height 6
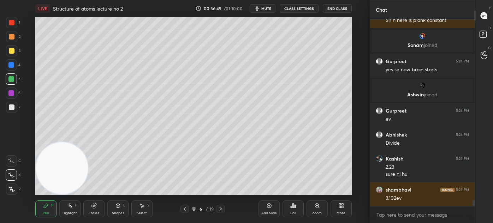
scroll to position [5722, 0]
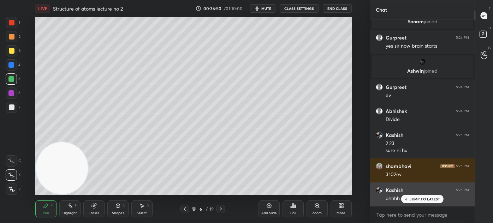
click at [416, 202] on div "JUMP TO LATEST" at bounding box center [422, 199] width 42 height 8
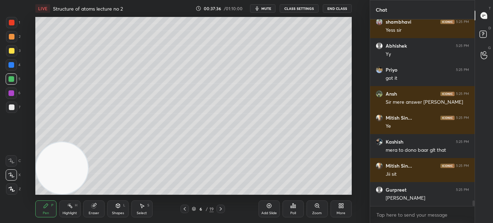
scroll to position [5963, 0]
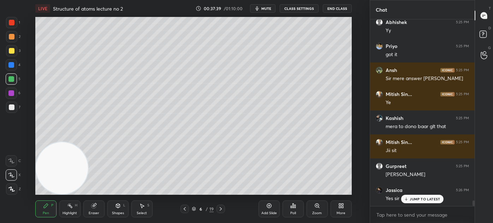
click at [264, 208] on div "Add Slide" at bounding box center [269, 209] width 21 height 17
click at [11, 52] on div at bounding box center [12, 51] width 6 height 6
drag, startPoint x: 86, startPoint y: 210, endPoint x: 87, endPoint y: 200, distance: 9.7
click at [86, 209] on div "Eraser" at bounding box center [93, 209] width 21 height 17
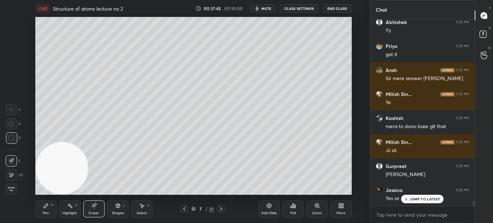
drag, startPoint x: 40, startPoint y: 205, endPoint x: 54, endPoint y: 179, distance: 30.1
click at [40, 205] on div "Pen P" at bounding box center [45, 209] width 21 height 17
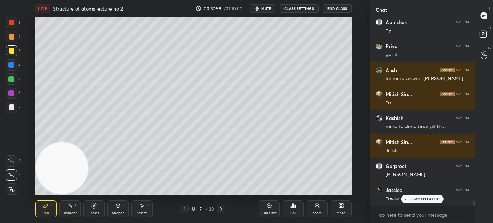
click at [94, 211] on div "Eraser" at bounding box center [93, 209] width 21 height 17
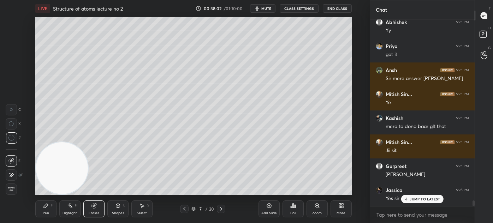
drag, startPoint x: 42, startPoint y: 215, endPoint x: 50, endPoint y: 209, distance: 9.8
click at [43, 215] on div "Pen" at bounding box center [46, 214] width 6 height 4
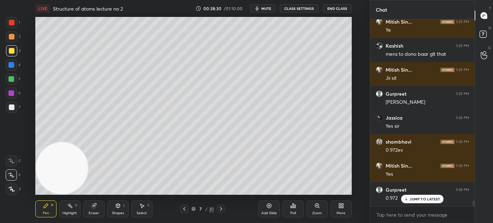
scroll to position [6059, 0]
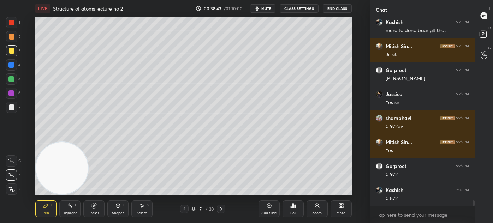
click at [95, 210] on div "Eraser" at bounding box center [93, 209] width 21 height 17
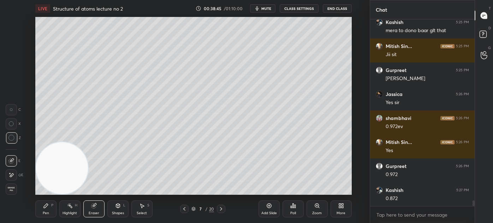
click at [41, 217] on div "Pen P" at bounding box center [45, 209] width 21 height 17
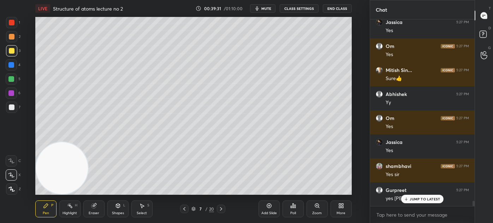
scroll to position [6372, 0]
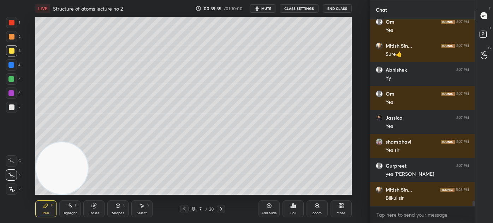
click at [14, 82] on div at bounding box center [11, 79] width 11 height 11
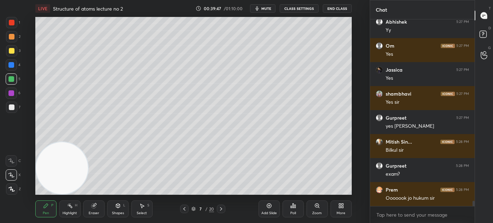
scroll to position [6443, 0]
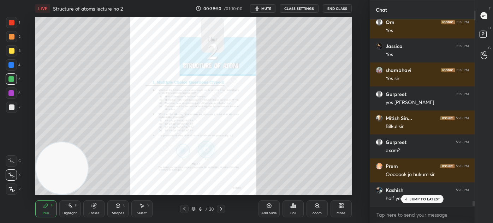
click at [11, 63] on div at bounding box center [11, 65] width 6 height 6
click at [12, 187] on icon at bounding box center [11, 189] width 6 height 5
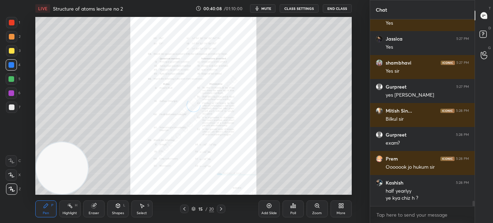
scroll to position [6474, 0]
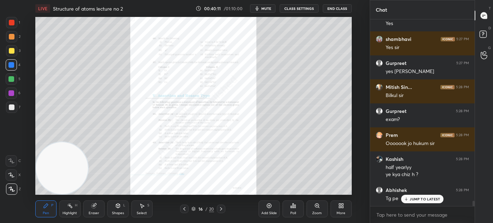
click at [316, 214] on div "Zoom" at bounding box center [317, 214] width 10 height 4
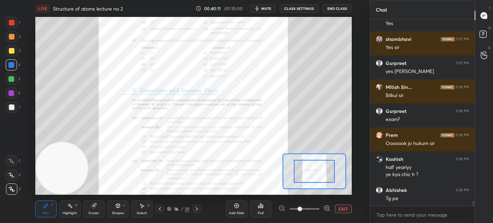
scroll to position [6499, 0]
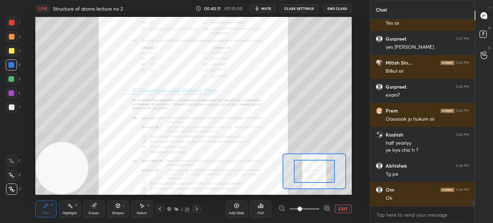
click at [309, 211] on span at bounding box center [305, 209] width 30 height 11
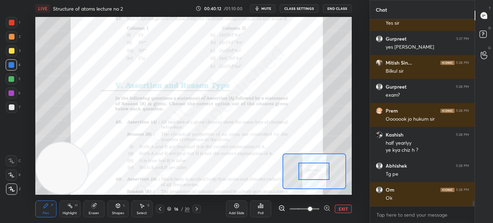
drag, startPoint x: 316, startPoint y: 174, endPoint x: 318, endPoint y: 164, distance: 10.5
click at [318, 165] on div at bounding box center [314, 171] width 31 height 17
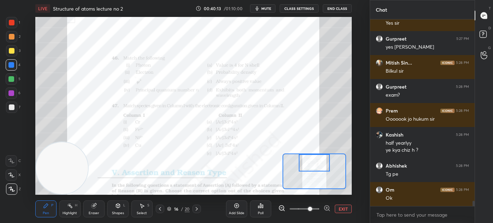
click at [319, 164] on div at bounding box center [314, 162] width 31 height 17
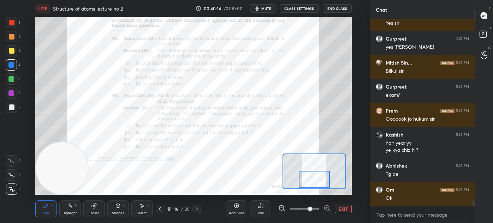
drag, startPoint x: 319, startPoint y: 166, endPoint x: 321, endPoint y: 177, distance: 10.4
click at [320, 180] on div at bounding box center [314, 179] width 31 height 17
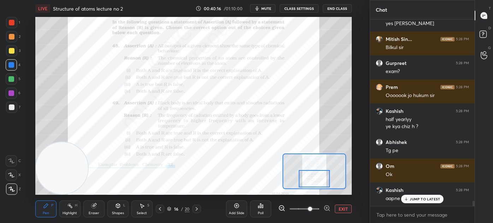
click at [345, 211] on button "EXIT" at bounding box center [343, 209] width 17 height 8
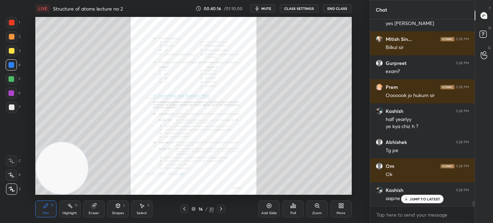
click at [419, 203] on div "Abhishek 5:27 PM [PERSON_NAME] 5:27 PM yes [PERSON_NAME] 5:27 PM Yess [PERSON_N…" at bounding box center [422, 112] width 105 height 187
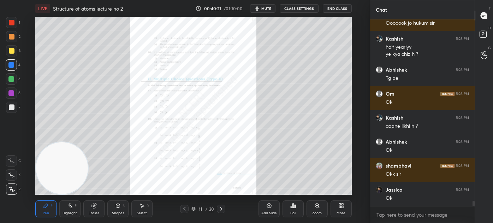
scroll to position [6619, 0]
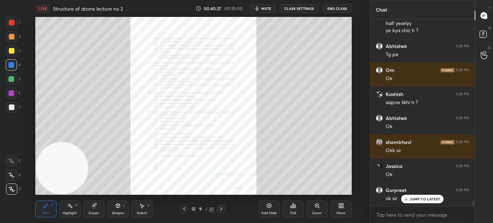
click at [265, 212] on div "Add Slide" at bounding box center [270, 214] width 16 height 4
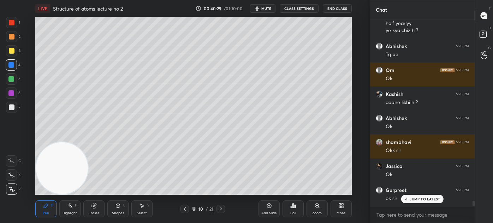
click at [14, 53] on div at bounding box center [11, 50] width 11 height 11
drag, startPoint x: 9, startPoint y: 173, endPoint x: 17, endPoint y: 167, distance: 9.8
click at [9, 173] on icon at bounding box center [11, 175] width 6 height 5
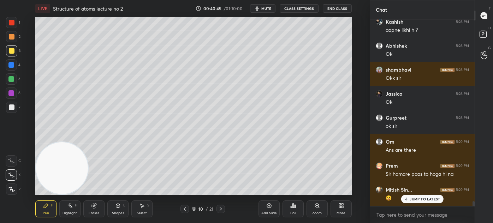
scroll to position [6715, 0]
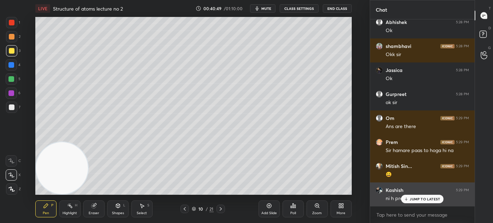
click at [422, 200] on p "JUMP TO LATEST" at bounding box center [425, 199] width 30 height 4
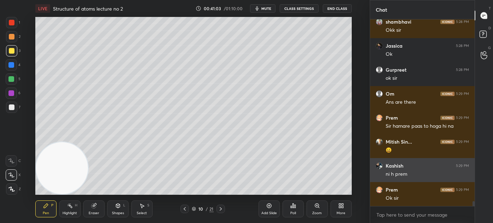
scroll to position [6763, 0]
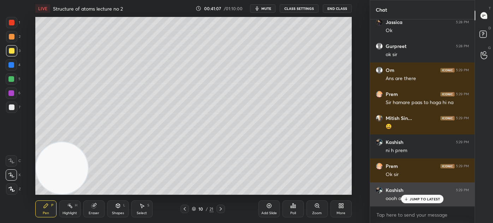
drag, startPoint x: 412, startPoint y: 198, endPoint x: 410, endPoint y: 204, distance: 6.5
click at [412, 198] on p "JUMP TO LATEST" at bounding box center [425, 199] width 30 height 4
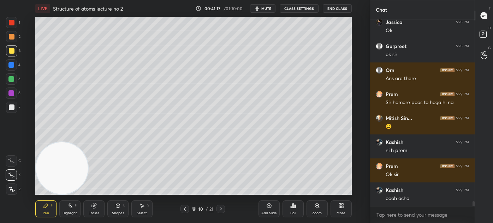
scroll to position [6787, 0]
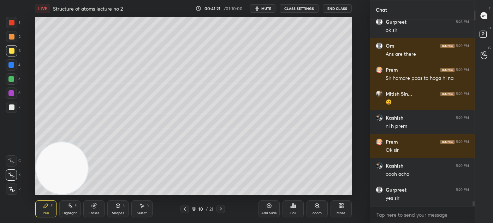
click at [296, 9] on button "CLASS SETTINGS" at bounding box center [299, 8] width 39 height 8
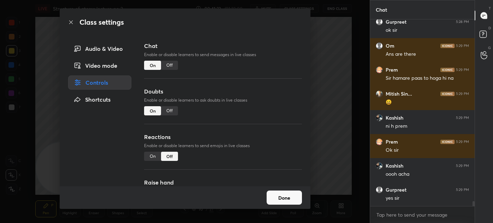
click at [165, 66] on div "Off" at bounding box center [169, 65] width 17 height 9
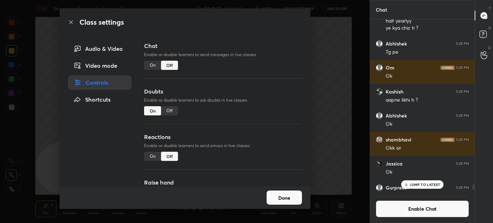
click at [326, 53] on div "Class settings Audio & Video Video mode Controls Shortcuts Chat Enable or disab…" at bounding box center [185, 111] width 370 height 223
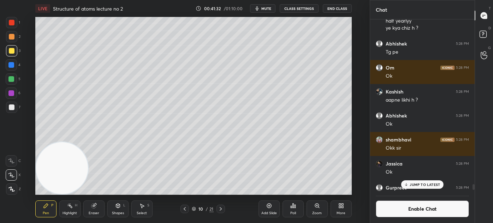
click at [98, 212] on div "Eraser" at bounding box center [94, 214] width 11 height 4
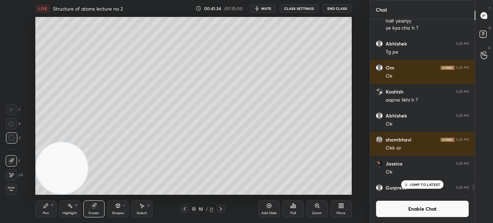
click at [42, 211] on div "Pen P" at bounding box center [45, 209] width 21 height 17
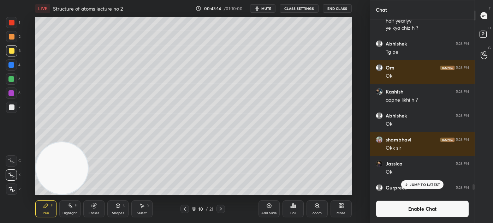
click at [97, 210] on div "Eraser" at bounding box center [93, 209] width 21 height 17
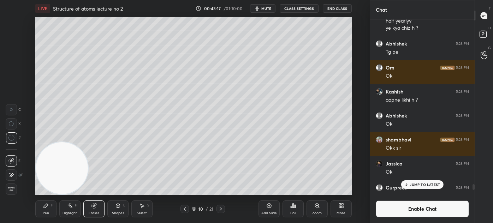
click at [49, 214] on div "Pen P" at bounding box center [45, 209] width 21 height 17
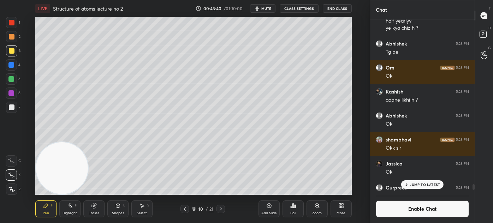
click at [268, 9] on span "mute" at bounding box center [267, 8] width 10 height 5
click at [430, 187] on div "JUMP TO LATEST" at bounding box center [422, 185] width 42 height 8
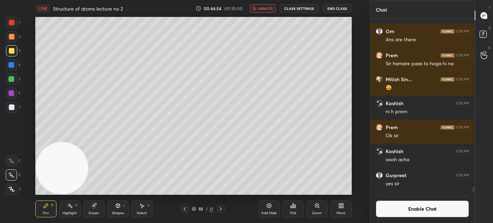
drag, startPoint x: 394, startPoint y: 211, endPoint x: 395, endPoint y: 200, distance: 10.3
click at [393, 210] on button "Enable Chat" at bounding box center [422, 209] width 93 height 17
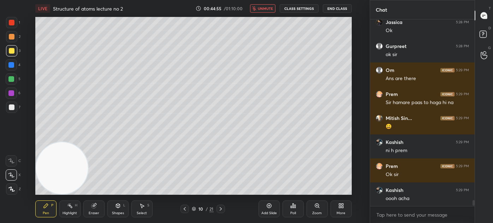
click at [266, 11] on button "unmute" at bounding box center [262, 8] width 25 height 8
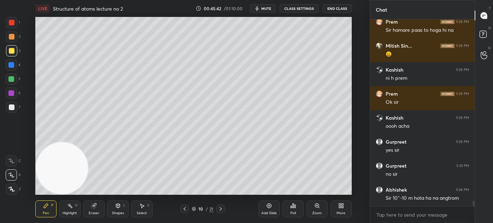
scroll to position [6498, 0]
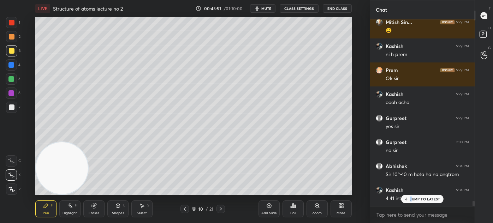
drag, startPoint x: 411, startPoint y: 200, endPoint x: 414, endPoint y: 209, distance: 9.4
click at [411, 199] on p "JUMP TO LATEST" at bounding box center [425, 199] width 30 height 4
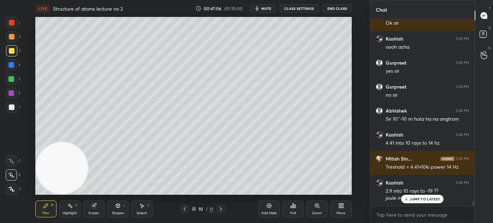
scroll to position [6577, 0]
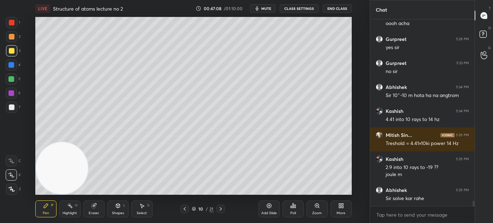
click at [422, 205] on div "Prem 5:29 PM Ok [PERSON_NAME] 5:29 PM oooh acha Gurpreet 5:29 PM yes sir Gurpre…" at bounding box center [422, 112] width 105 height 187
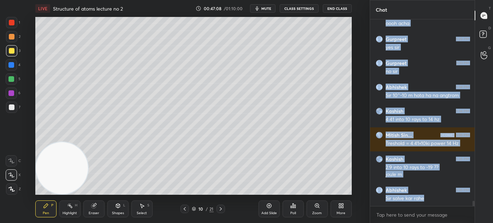
scroll to position [6577, 0]
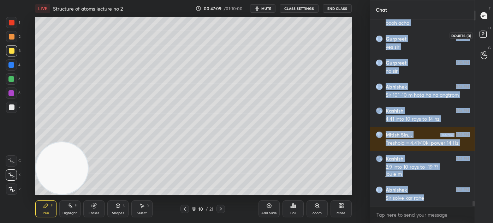
click at [485, 40] on icon at bounding box center [484, 35] width 13 height 13
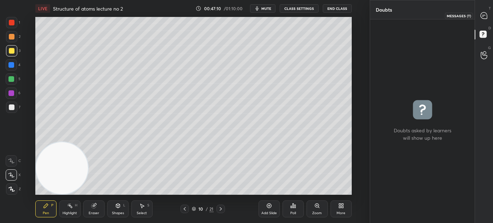
click at [484, 16] on icon at bounding box center [484, 15] width 6 height 6
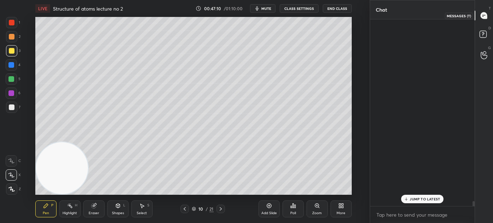
scroll to position [185, 102]
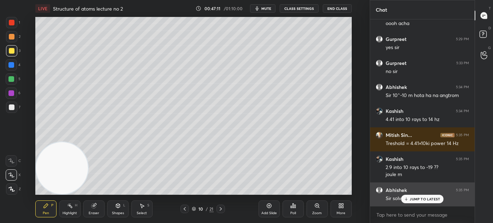
click at [413, 199] on p "JUMP TO LATEST" at bounding box center [425, 199] width 30 height 4
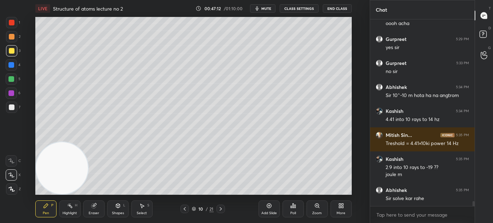
click at [8, 110] on div at bounding box center [11, 107] width 11 height 11
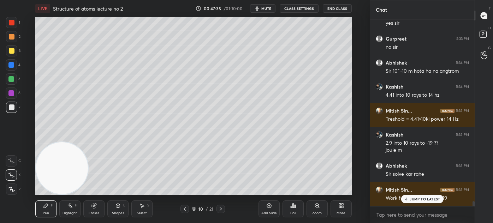
scroll to position [6800, 0]
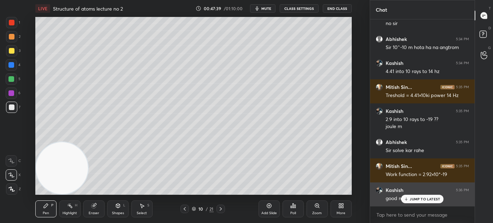
click at [407, 199] on icon at bounding box center [406, 199] width 5 height 4
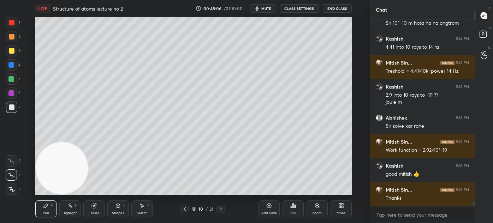
scroll to position [6848, 0]
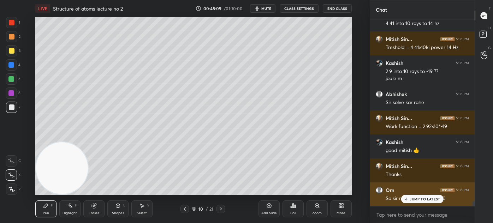
click at [411, 200] on p "JUMP TO LATEST" at bounding box center [425, 199] width 30 height 4
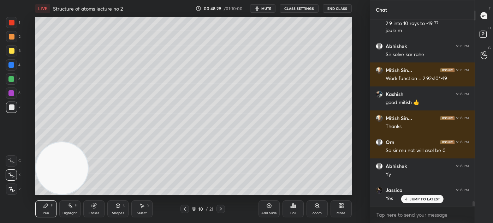
scroll to position [6920, 0]
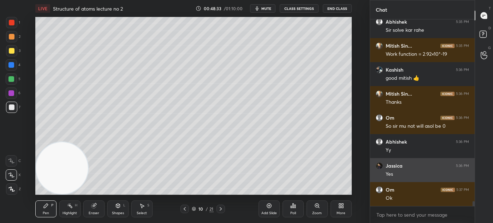
click at [379, 165] on img "grid" at bounding box center [379, 166] width 7 height 7
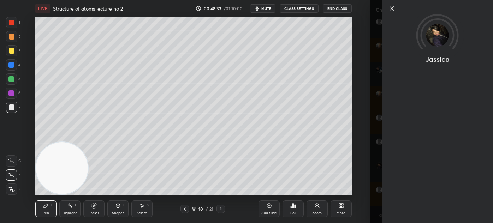
scroll to position [6944, 0]
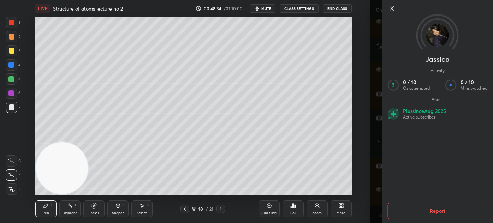
click at [368, 160] on div "1 2 3 4 5 6 7 C X Z C X Z E E Erase all H H LIVE Structure of atoms lecture no …" at bounding box center [185, 111] width 370 height 223
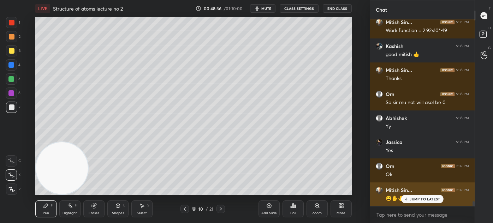
click at [414, 203] on div "JUMP TO LATEST" at bounding box center [422, 199] width 42 height 8
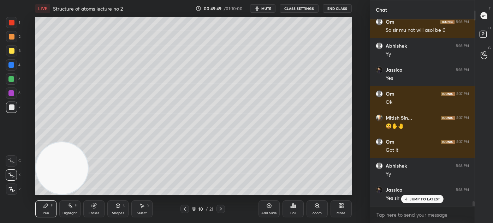
scroll to position [7040, 0]
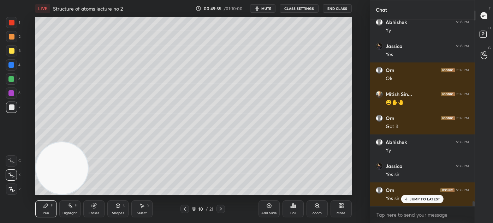
click at [88, 215] on div "Eraser" at bounding box center [93, 209] width 21 height 17
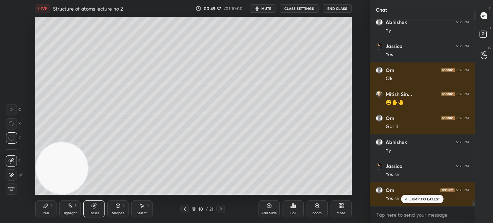
click at [48, 212] on div "Pen" at bounding box center [46, 214] width 6 height 4
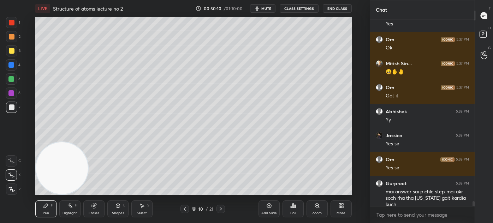
scroll to position [7077, 0]
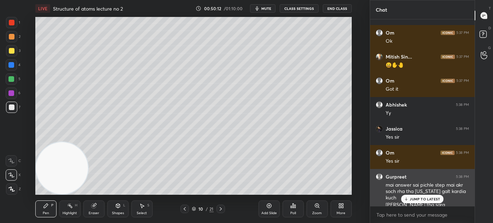
click at [410, 200] on div "JUMP TO LATEST" at bounding box center [422, 199] width 42 height 8
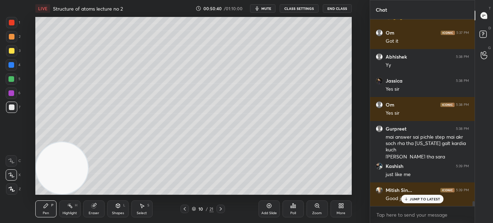
scroll to position [7150, 0]
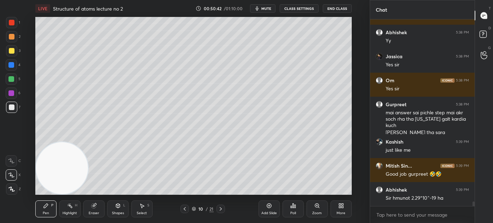
click at [87, 212] on div "Eraser" at bounding box center [93, 209] width 21 height 17
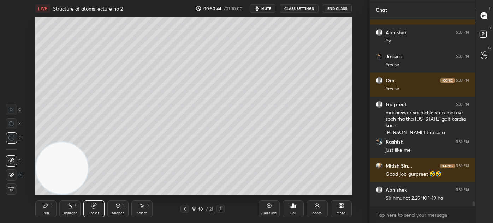
click at [42, 209] on div "Pen P" at bounding box center [45, 209] width 21 height 17
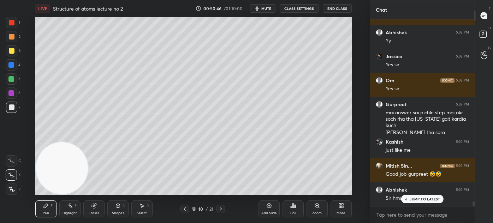
scroll to position [7174, 0]
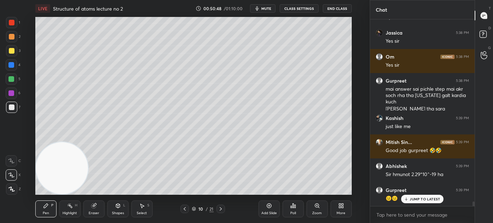
drag, startPoint x: 93, startPoint y: 213, endPoint x: 113, endPoint y: 196, distance: 25.8
click at [92, 212] on div "Eraser" at bounding box center [94, 214] width 11 height 4
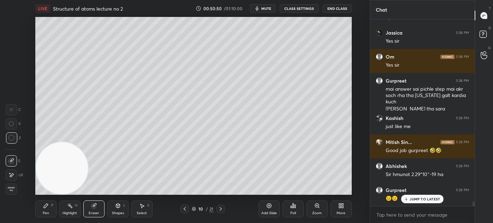
click at [41, 213] on div "Pen P" at bounding box center [45, 209] width 21 height 17
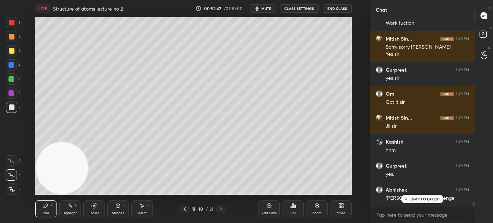
scroll to position [7397, 0]
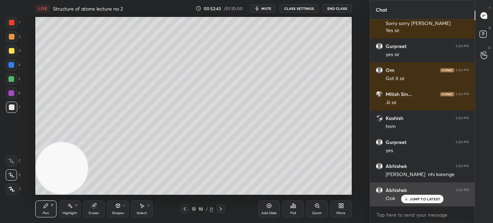
click at [409, 201] on div "JUMP TO LATEST" at bounding box center [422, 199] width 42 height 8
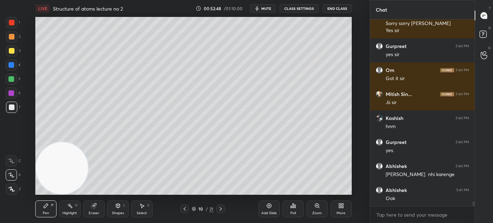
click at [268, 210] on div "Add Slide" at bounding box center [269, 209] width 21 height 17
click at [12, 45] on div "2" at bounding box center [13, 38] width 14 height 14
click at [11, 47] on div at bounding box center [11, 50] width 11 height 11
click at [12, 174] on icon at bounding box center [11, 175] width 6 height 5
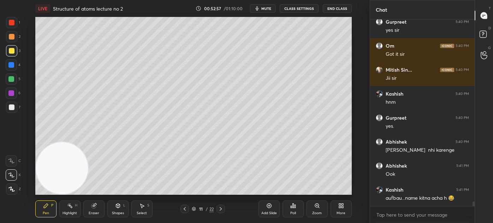
drag, startPoint x: 96, startPoint y: 216, endPoint x: 101, endPoint y: 214, distance: 5.2
click at [96, 215] on div "Eraser" at bounding box center [93, 209] width 21 height 17
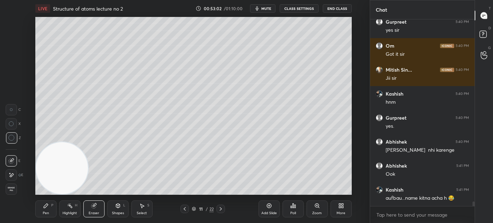
click at [47, 209] on div "Pen P" at bounding box center [45, 209] width 21 height 17
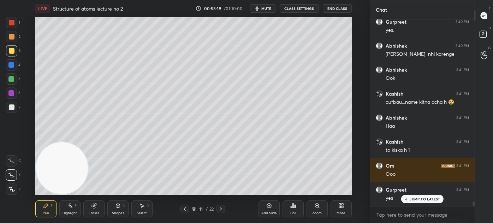
scroll to position [7541, 0]
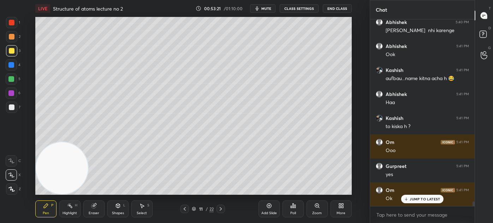
click at [411, 202] on div "JUMP TO LATEST" at bounding box center [422, 199] width 42 height 8
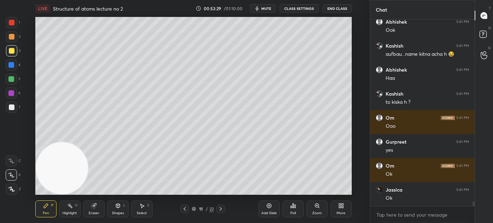
scroll to position [7596, 0]
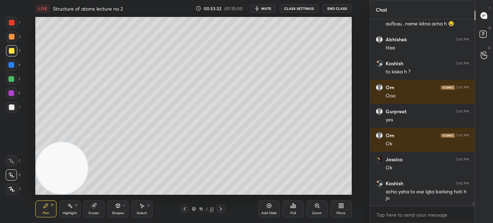
drag, startPoint x: 94, startPoint y: 211, endPoint x: 106, endPoint y: 195, distance: 19.4
click at [94, 211] on div "Eraser" at bounding box center [93, 209] width 21 height 17
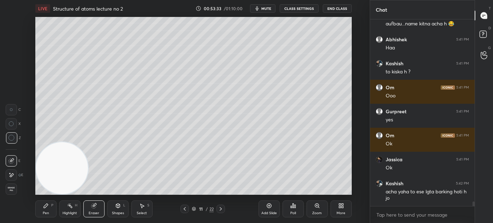
scroll to position [7620, 0]
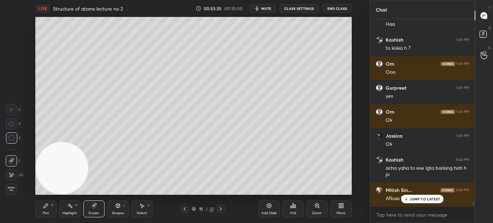
click at [46, 210] on div "Pen P" at bounding box center [45, 209] width 21 height 17
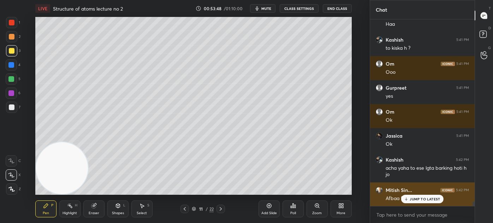
click at [421, 200] on p "JUMP TO LATEST" at bounding box center [425, 199] width 30 height 4
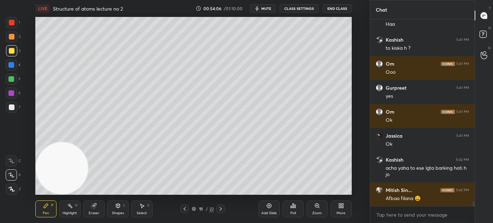
click at [9, 107] on div at bounding box center [12, 108] width 6 height 6
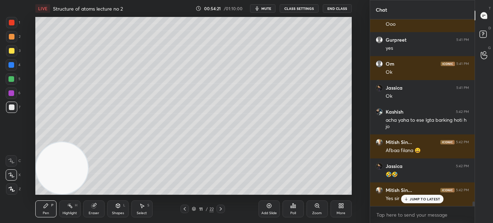
scroll to position [7704, 0]
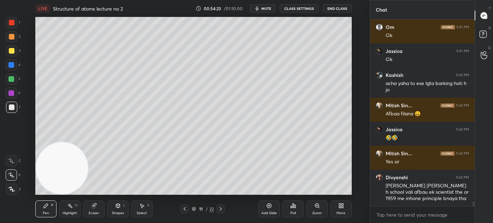
click at [91, 208] on icon at bounding box center [94, 206] width 6 height 6
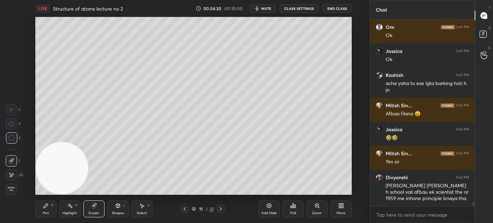
click at [46, 209] on div "Pen P" at bounding box center [45, 209] width 21 height 17
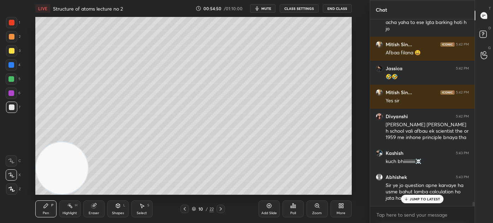
scroll to position [7789, 0]
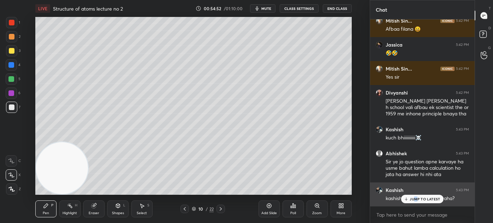
click at [416, 199] on p "JUMP TO LATEST" at bounding box center [425, 199] width 30 height 4
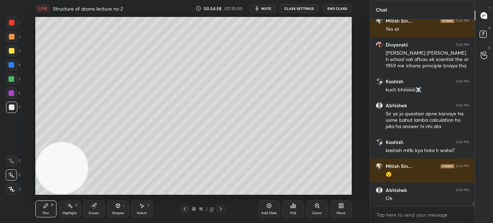
scroll to position [7862, 0]
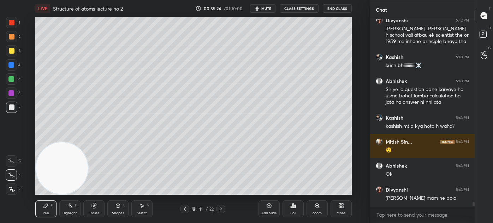
click at [12, 51] on div at bounding box center [12, 51] width 6 height 6
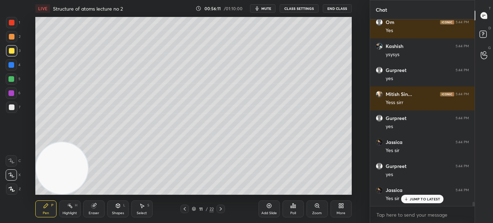
scroll to position [8102, 0]
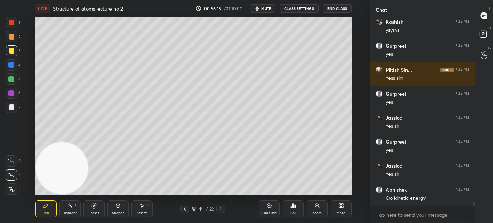
click at [140, 209] on div "Select S" at bounding box center [141, 209] width 21 height 17
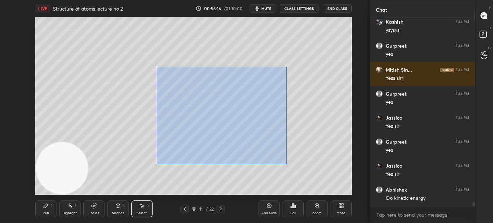
drag, startPoint x: 157, startPoint y: 63, endPoint x: 287, endPoint y: 160, distance: 162.9
click at [293, 163] on div "0 ° Undo Copy Duplicate Duplicate to new slide Delete" at bounding box center [193, 106] width 317 height 178
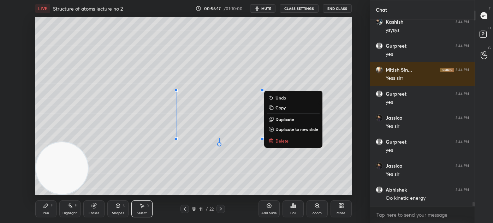
click at [284, 139] on p "Delete" at bounding box center [282, 141] width 13 height 6
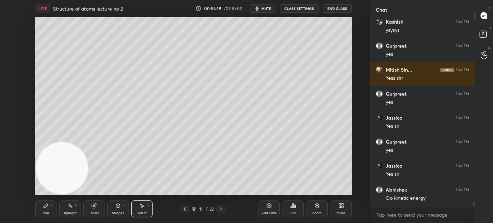
click at [117, 212] on div "Shapes" at bounding box center [118, 214] width 12 height 4
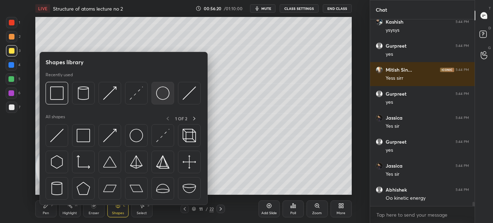
click at [159, 94] on img at bounding box center [162, 93] width 13 height 13
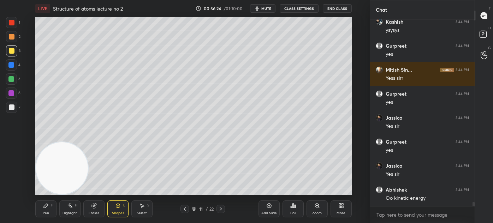
click at [43, 210] on div "Pen P" at bounding box center [45, 209] width 21 height 17
drag, startPoint x: 13, startPoint y: 24, endPoint x: 11, endPoint y: 45, distance: 20.9
click at [13, 24] on div at bounding box center [12, 23] width 6 height 6
click at [13, 174] on icon at bounding box center [11, 175] width 6 height 5
click at [15, 106] on div at bounding box center [11, 107] width 11 height 11
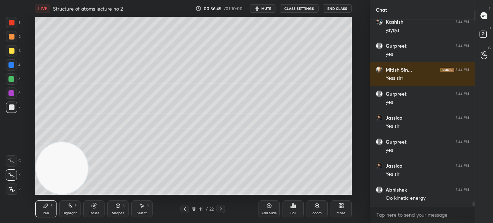
click at [145, 209] on div "Select S" at bounding box center [141, 209] width 21 height 17
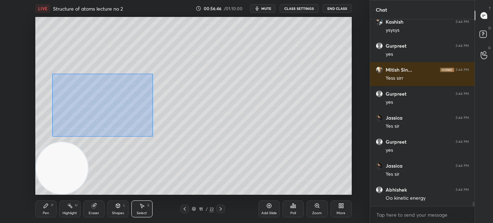
drag, startPoint x: 59, startPoint y: 89, endPoint x: 124, endPoint y: 124, distance: 73.4
click at [153, 136] on div "0 ° Undo Copy Duplicate Duplicate to new slide Delete" at bounding box center [193, 106] width 317 height 178
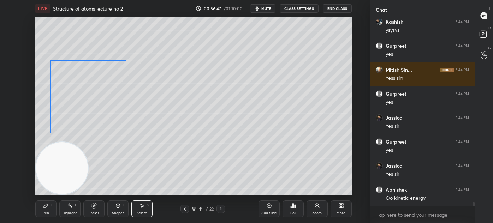
drag, startPoint x: 112, startPoint y: 110, endPoint x: 110, endPoint y: 104, distance: 6.2
click at [110, 104] on div "0 ° Undo Copy Duplicate Duplicate to new slide Delete" at bounding box center [193, 106] width 317 height 178
drag, startPoint x: 91, startPoint y: 99, endPoint x: 103, endPoint y: 126, distance: 29.7
click at [98, 106] on div "0 ° Undo Copy Duplicate Duplicate to new slide Delete" at bounding box center [193, 106] width 317 height 178
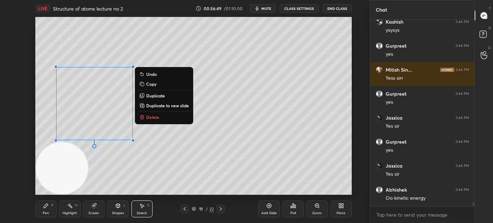
click at [119, 165] on div "0 ° Undo Copy Duplicate Duplicate to new slide Delete" at bounding box center [193, 106] width 317 height 178
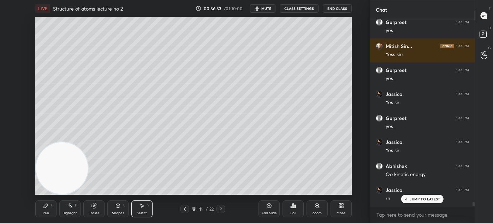
scroll to position [8156, 0]
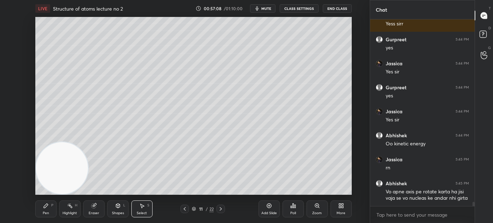
click at [37, 206] on div "Pen P" at bounding box center [45, 209] width 21 height 17
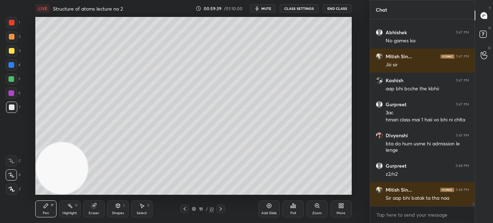
scroll to position [8742, 0]
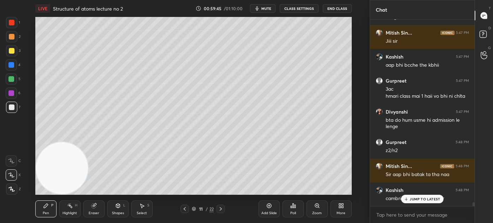
click at [415, 200] on p "JUMP TO LATEST" at bounding box center [425, 199] width 30 height 4
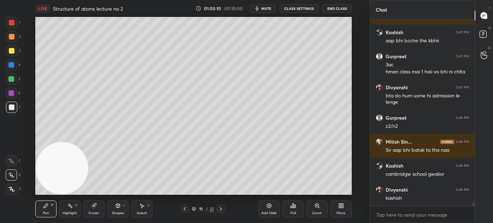
drag, startPoint x: 94, startPoint y: 209, endPoint x: 109, endPoint y: 203, distance: 15.7
click at [95, 208] on div "Eraser" at bounding box center [93, 209] width 21 height 17
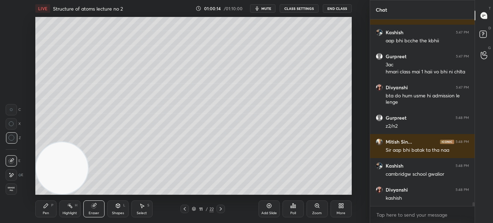
click at [46, 212] on div "Pen" at bounding box center [46, 214] width 6 height 4
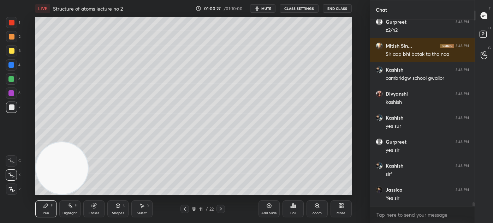
scroll to position [8886, 0]
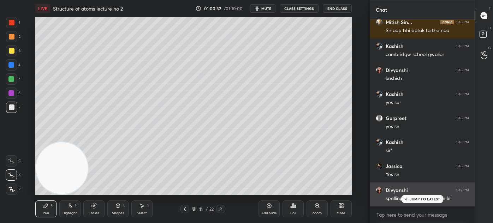
click at [427, 201] on div "JUMP TO LATEST" at bounding box center [422, 199] width 42 height 8
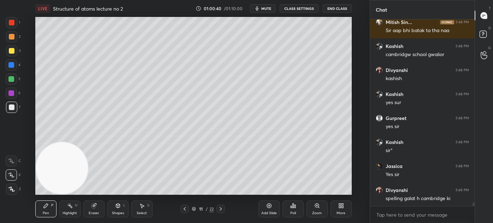
click at [11, 52] on div at bounding box center [12, 51] width 6 height 6
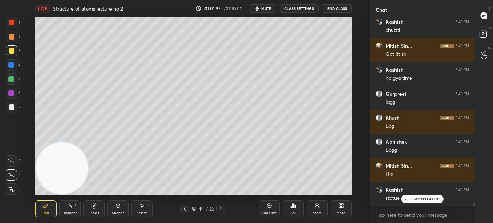
scroll to position [9254, 0]
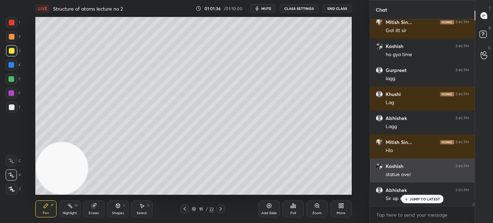
click at [394, 173] on div "statue over" at bounding box center [427, 174] width 83 height 7
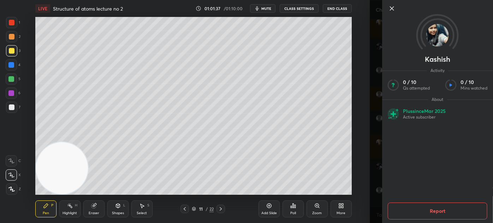
click at [370, 203] on div "1 2 3 4 5 6 7 C X Z C X Z E E Erase all H H LIVE Structure of atoms lecture no …" at bounding box center [185, 111] width 370 height 223
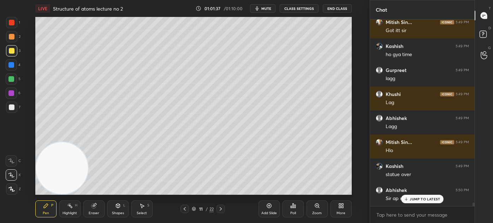
scroll to position [9278, 0]
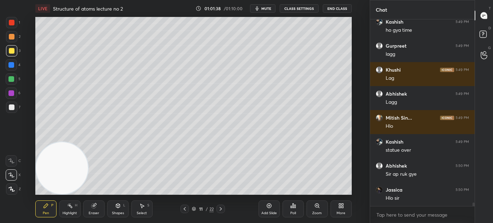
click at [414, 195] on div "Hlo sir" at bounding box center [427, 198] width 83 height 7
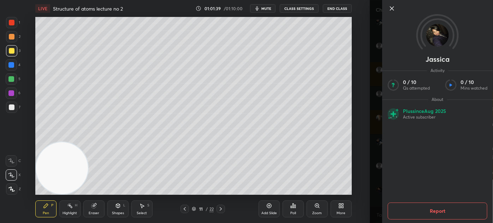
click at [375, 167] on div "Jassica Activity 0 / 10 Qs attempted 0 / 10 Mins watched About Plus since [DATE…" at bounding box center [431, 111] width 123 height 223
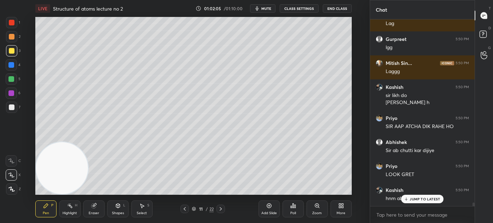
scroll to position [9501, 0]
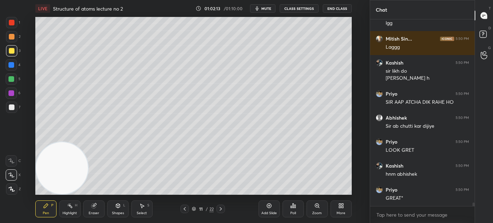
click at [295, 10] on button "CLASS SETTINGS" at bounding box center [299, 8] width 39 height 8
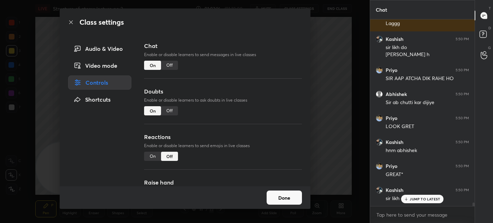
click at [115, 49] on div "Audio & Video" at bounding box center [100, 49] width 64 height 14
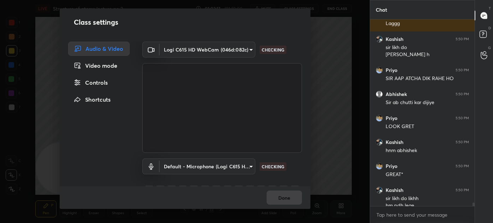
scroll to position [9533, 0]
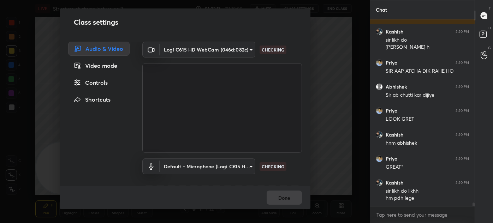
click at [191, 49] on body "1 2 3 4 5 6 7 C X Z C X Z E E Erase all H H LIVE Structure of atoms lecture no …" at bounding box center [246, 111] width 493 height 223
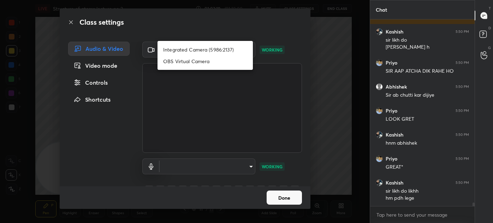
click at [291, 99] on div at bounding box center [246, 111] width 493 height 223
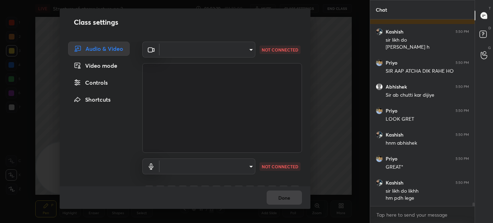
click at [218, 52] on body "1 2 3 4 5 6 7 C X Z C X Z E E Erase all H H LIVE Structure of atoms lecture no …" at bounding box center [246, 111] width 493 height 223
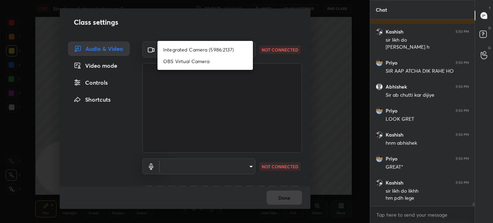
click at [286, 96] on div at bounding box center [246, 111] width 493 height 223
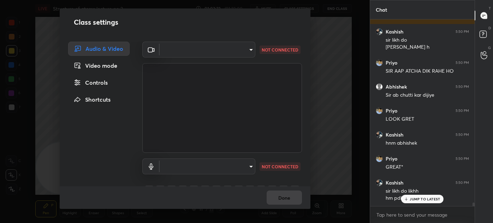
scroll to position [9556, 0]
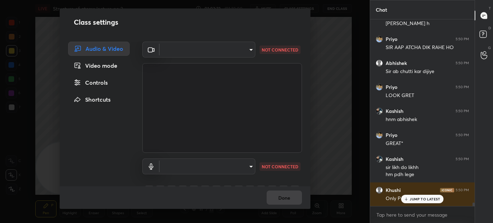
click at [343, 136] on div "Class settings Audio & Video Video mode Controls Shortcuts ​ cbf26dbe7fb9cef52d…" at bounding box center [185, 111] width 370 height 223
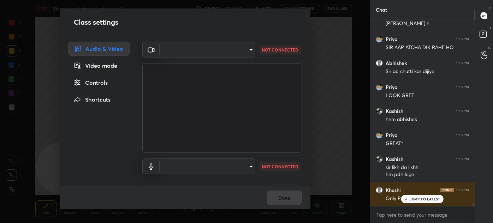
click at [343, 136] on div "Class settings Audio & Video Video mode Controls Shortcuts ​ cbf26dbe7fb9cef52d…" at bounding box center [185, 111] width 370 height 223
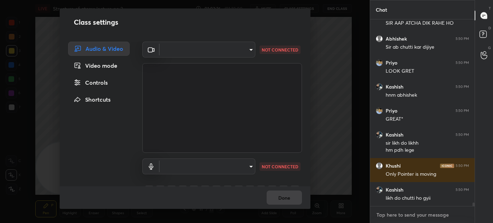
type textarea "x"
click at [399, 216] on textarea at bounding box center [422, 215] width 93 height 11
type textarea "b"
type textarea "x"
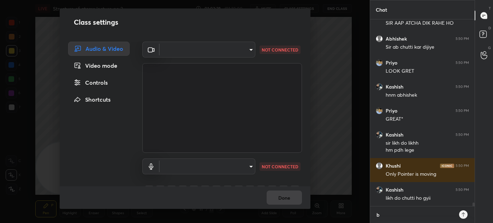
type textarea "ba"
type textarea "x"
type textarea "bac"
type textarea "x"
type textarea "bach"
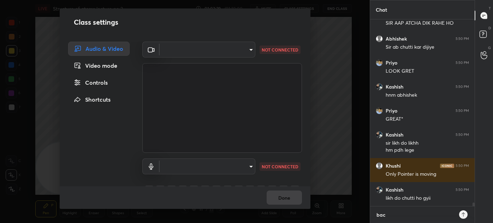
type textarea "x"
type textarea "bachh"
type textarea "x"
type textarea "bachho"
type textarea "x"
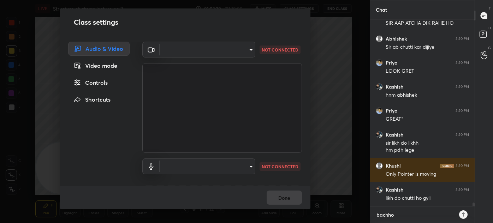
scroll to position [9604, 0]
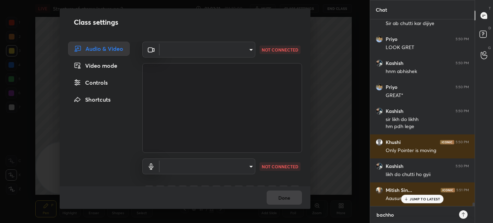
type textarea "bachho,"
type textarea "x"
type textarea "bachho,"
type textarea "x"
type textarea "bachho, v"
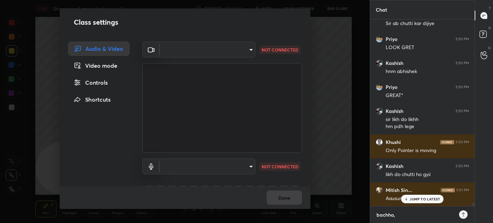
type textarea "x"
type textarea "bachho, vo"
type textarea "x"
type textarea "bachho, voi"
type textarea "x"
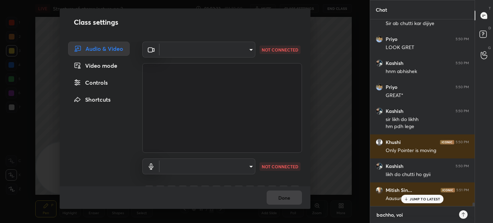
type textarea "bachho, voic"
type textarea "x"
type textarea "bachho, voice"
type textarea "x"
type textarea "bachho, voice"
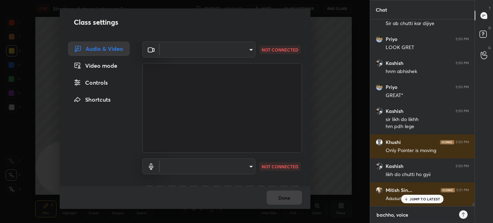
type textarea "x"
type textarea "bachho, voice /"
type textarea "x"
type textarea "bachho, voice //"
type textarea "x"
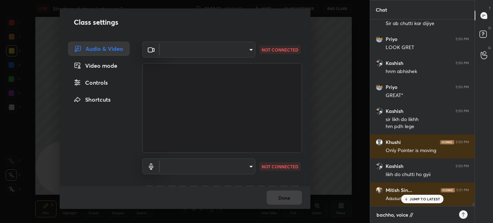
type textarea "bachho, voice ///"
type textarea "x"
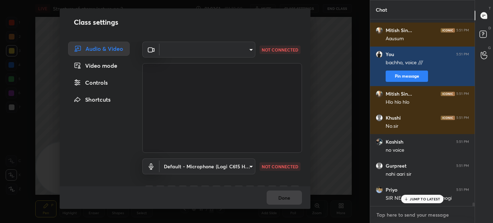
scroll to position [9788, 0]
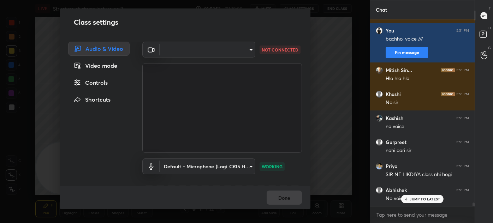
click at [242, 54] on body "1 2 3 4 5 6 7 C X Z C X Z E E Erase all H H LIVE Structure of atoms lecture no …" at bounding box center [246, 111] width 493 height 223
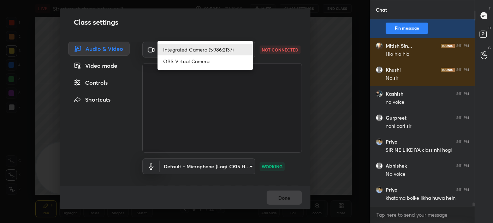
scroll to position [9836, 0]
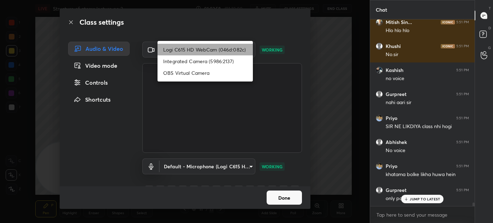
click at [221, 51] on li "Logi C615 HD WebCam (046d:082c)" at bounding box center [205, 50] width 95 height 12
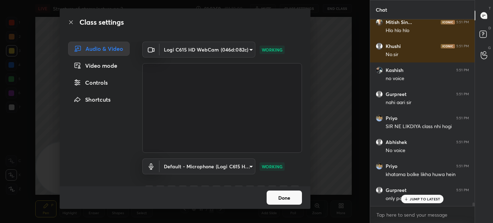
scroll to position [9861, 0]
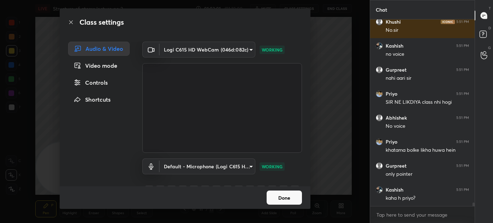
click at [287, 197] on button "Done" at bounding box center [284, 198] width 35 height 14
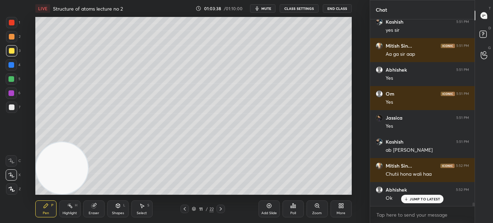
scroll to position [10173, 0]
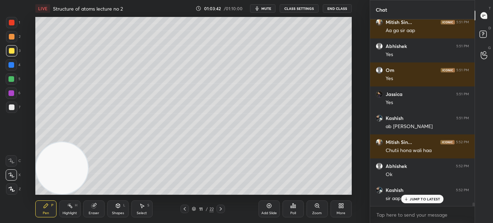
click at [413, 198] on p "JUMP TO LATEST" at bounding box center [425, 199] width 30 height 4
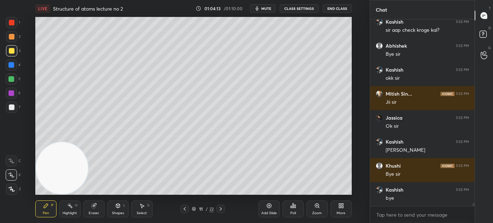
scroll to position [10365, 0]
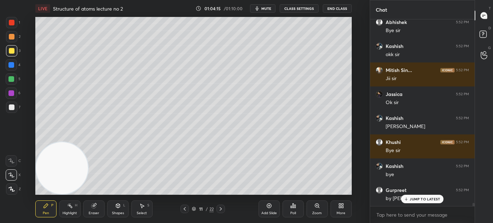
click at [336, 10] on button "End Class" at bounding box center [337, 8] width 29 height 8
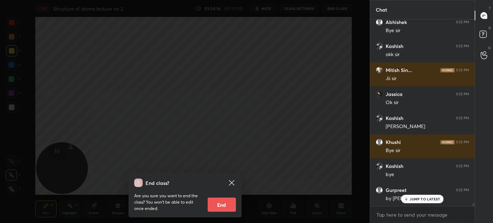
scroll to position [10389, 0]
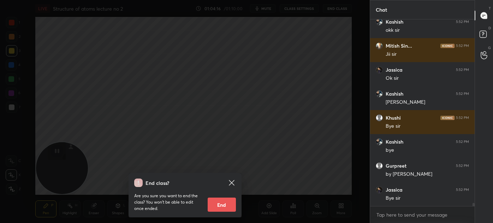
click at [220, 206] on button "End" at bounding box center [222, 205] width 28 height 14
type textarea "x"
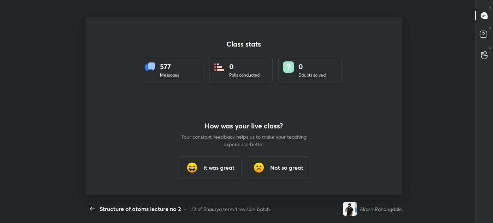
scroll to position [35163, 34860]
